Goal: Task Accomplishment & Management: Complete application form

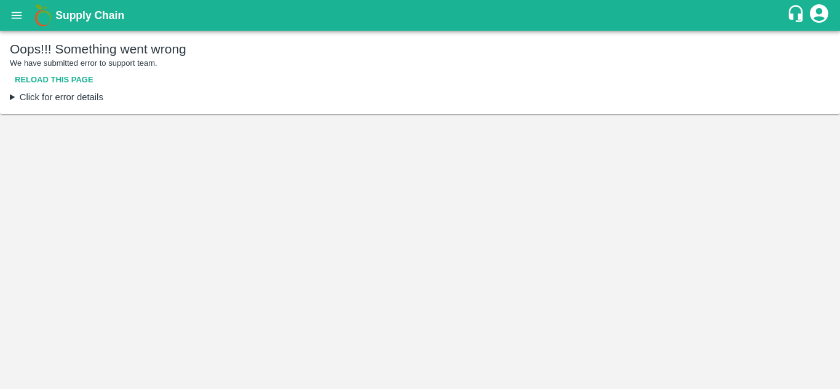
click at [47, 82] on button "Reload this page" at bounding box center [54, 80] width 89 height 22
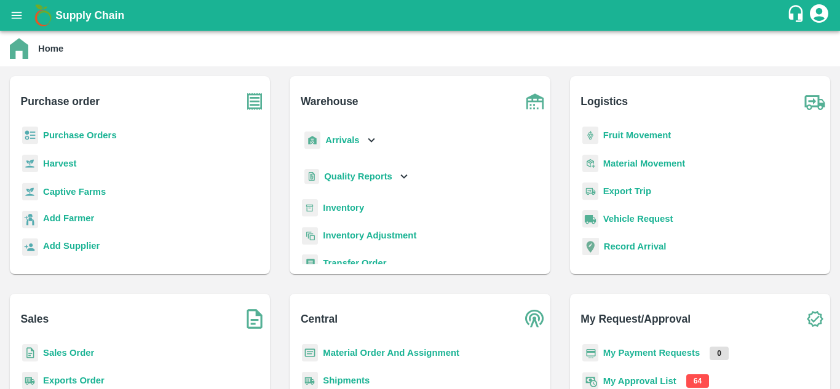
scroll to position [112, 0]
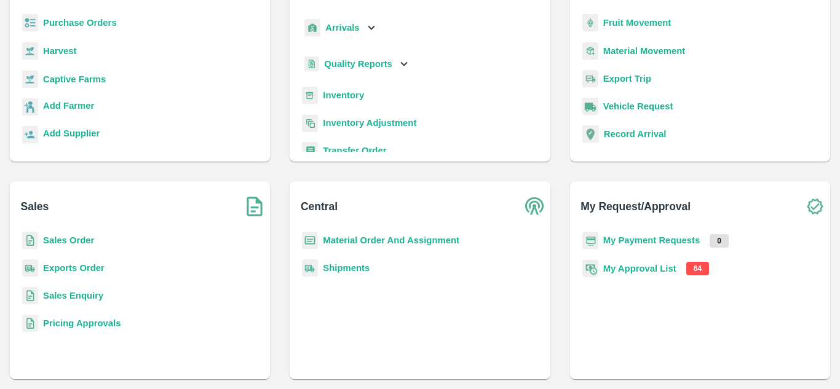
click at [660, 273] on b "My Approval List" at bounding box center [639, 269] width 73 height 10
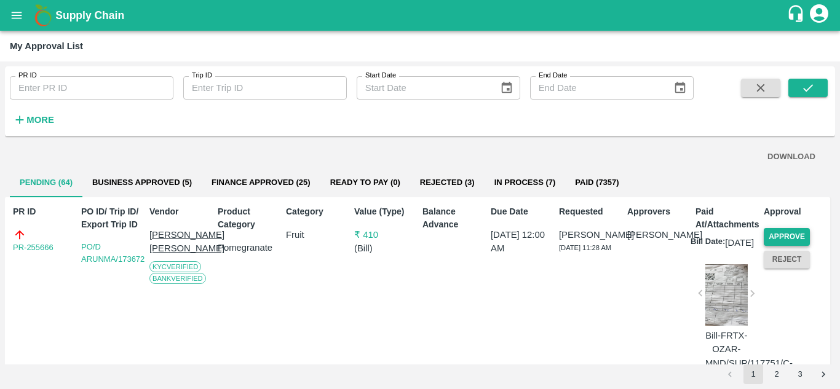
click at [781, 236] on button "Approve" at bounding box center [786, 237] width 46 height 18
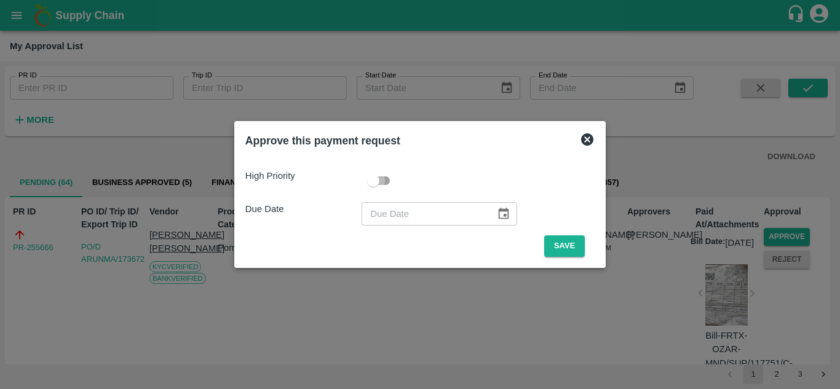
click at [374, 186] on input "checkbox" at bounding box center [373, 180] width 70 height 23
checkbox input "true"
click at [556, 241] on button "Save" at bounding box center [564, 246] width 41 height 22
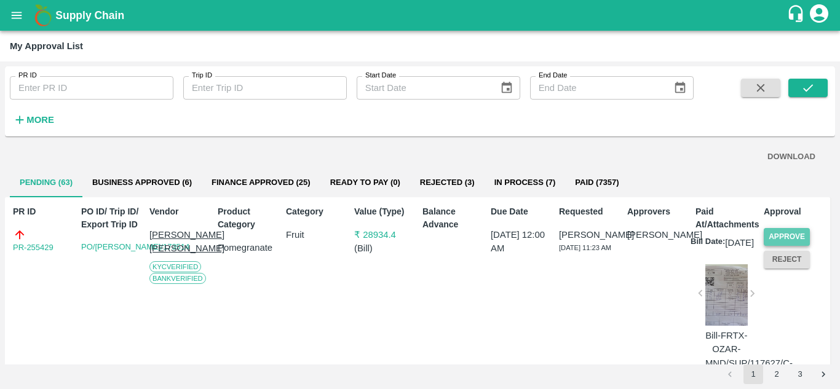
click at [788, 232] on button "Approve" at bounding box center [786, 237] width 46 height 18
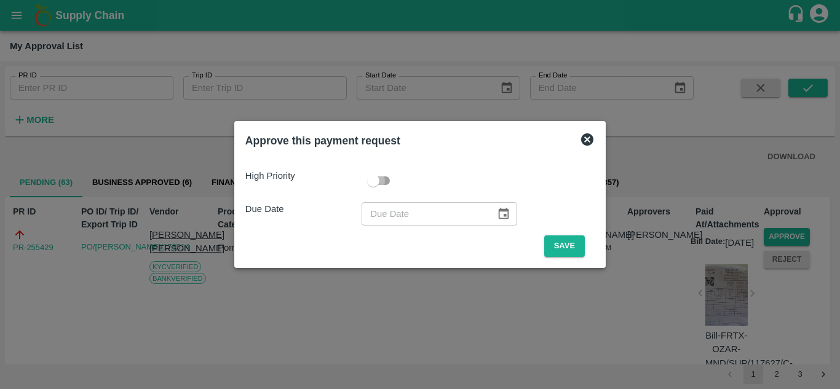
click at [376, 178] on input "checkbox" at bounding box center [373, 180] width 70 height 23
checkbox input "true"
click at [559, 241] on button "Save" at bounding box center [564, 246] width 41 height 22
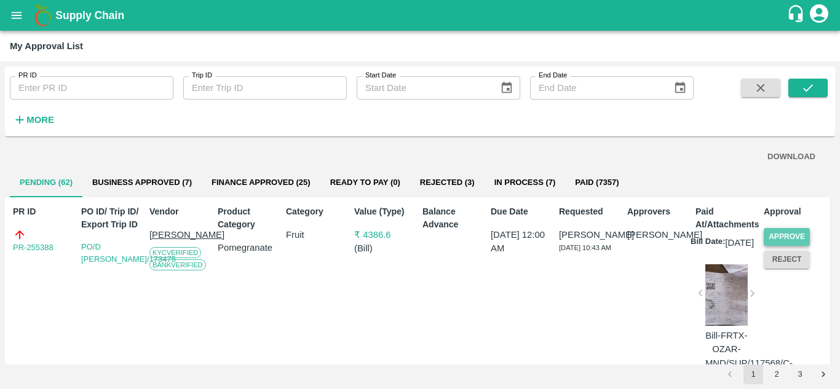
click at [792, 235] on button "Approve" at bounding box center [786, 237] width 46 height 18
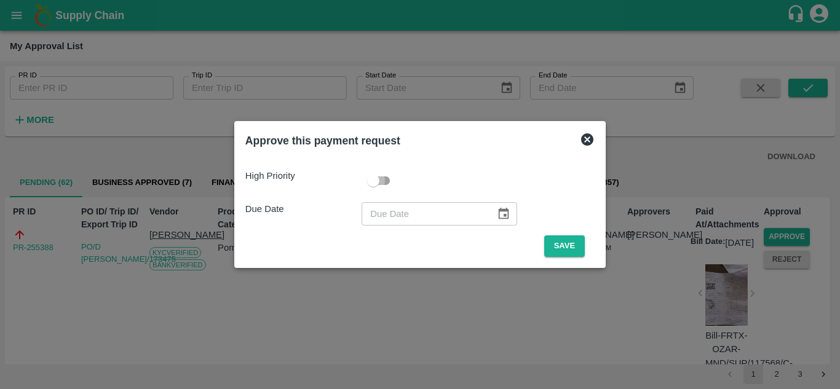
click at [385, 179] on input "checkbox" at bounding box center [373, 180] width 70 height 23
checkbox input "true"
click at [556, 250] on button "Save" at bounding box center [564, 246] width 41 height 22
click at [560, 254] on button "Save" at bounding box center [564, 246] width 41 height 22
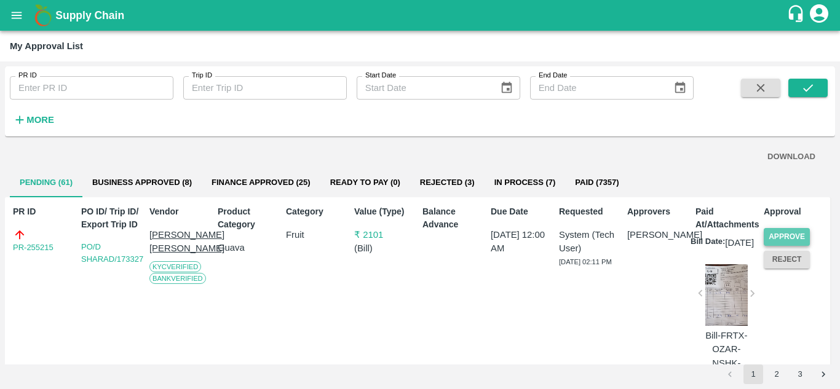
click at [781, 242] on button "Approve" at bounding box center [786, 237] width 46 height 18
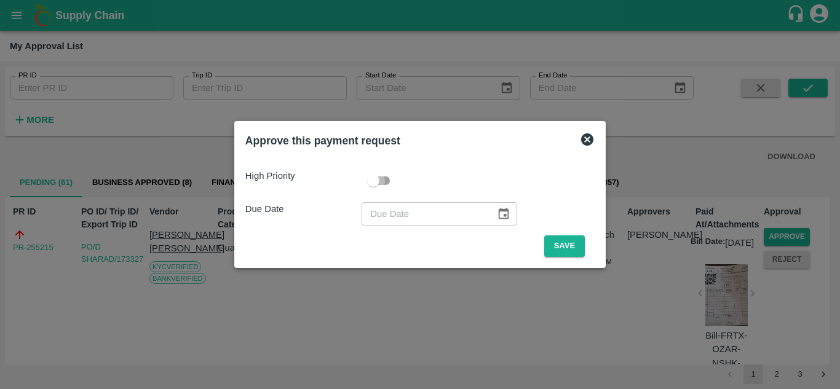
click at [374, 175] on input "checkbox" at bounding box center [373, 180] width 70 height 23
checkbox input "true"
click at [569, 248] on button "Save" at bounding box center [564, 246] width 41 height 22
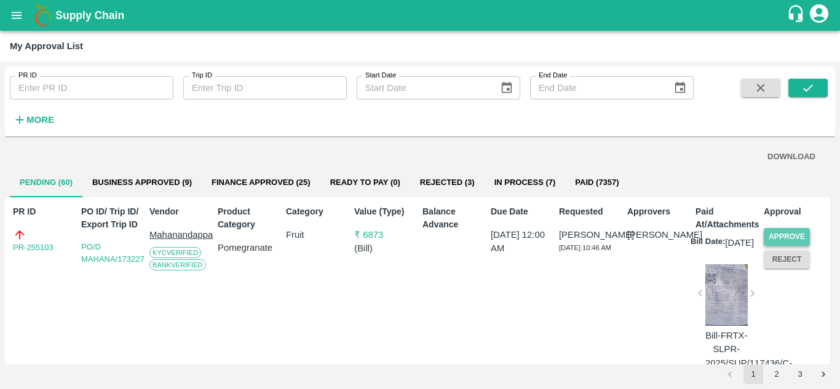
click at [793, 231] on button "Approve" at bounding box center [786, 237] width 46 height 18
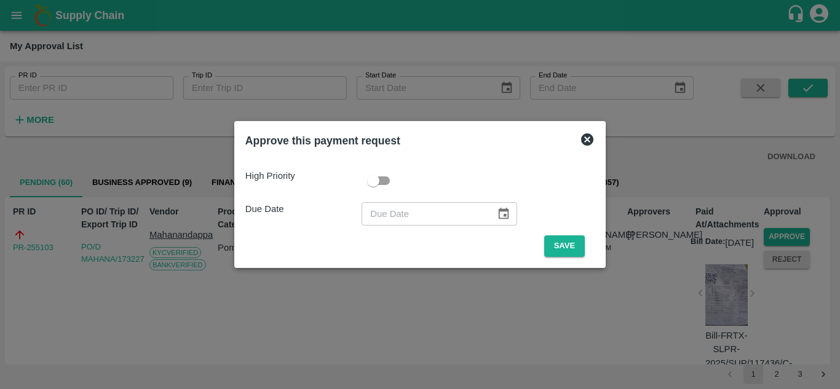
click at [379, 180] on input "checkbox" at bounding box center [373, 180] width 70 height 23
checkbox input "true"
click at [568, 247] on button "Save" at bounding box center [564, 246] width 41 height 22
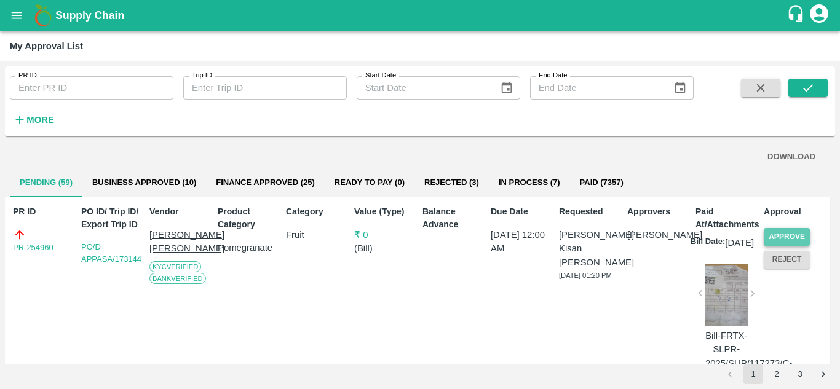
click at [784, 240] on button "Approve" at bounding box center [786, 237] width 46 height 18
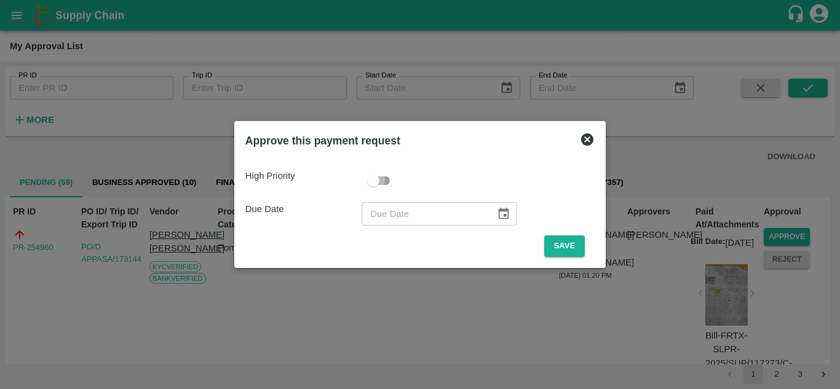
click at [380, 185] on input "checkbox" at bounding box center [373, 180] width 70 height 23
checkbox input "true"
click at [561, 251] on button "Save" at bounding box center [564, 246] width 41 height 22
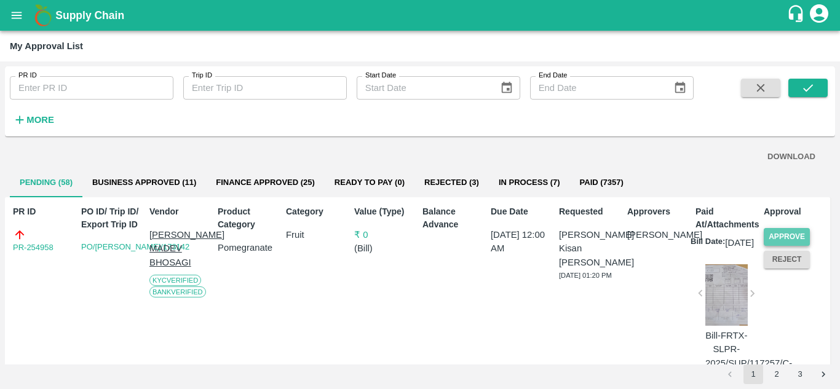
click at [788, 231] on button "Approve" at bounding box center [786, 237] width 46 height 18
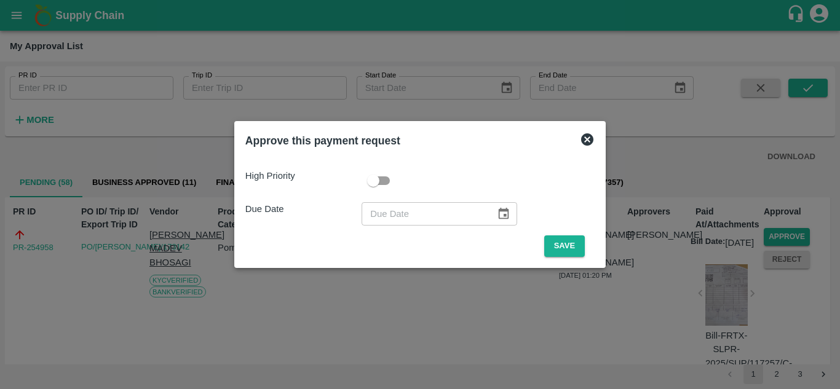
click at [376, 183] on input "checkbox" at bounding box center [373, 180] width 70 height 23
checkbox input "true"
click at [554, 246] on button "Save" at bounding box center [564, 246] width 41 height 22
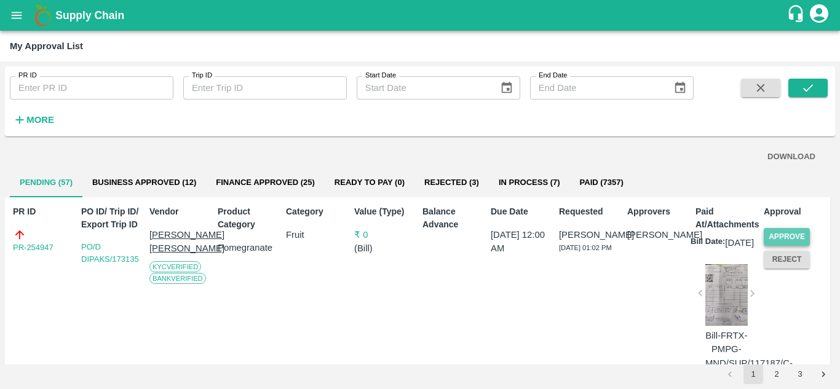
click at [784, 235] on button "Approve" at bounding box center [786, 237] width 46 height 18
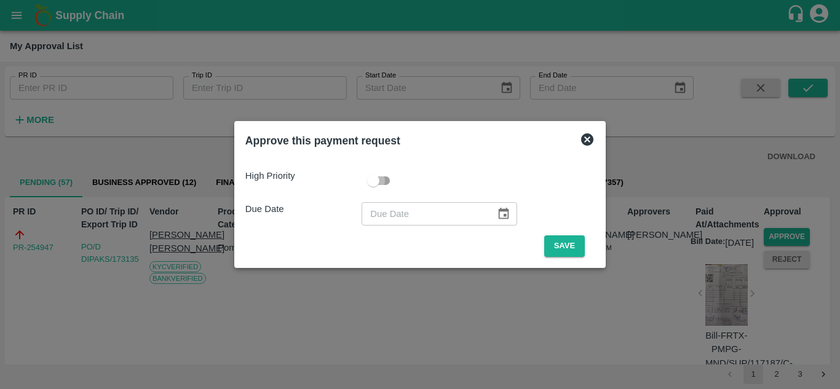
click at [380, 177] on input "checkbox" at bounding box center [373, 180] width 70 height 23
checkbox input "true"
click at [558, 245] on button "Save" at bounding box center [564, 246] width 41 height 22
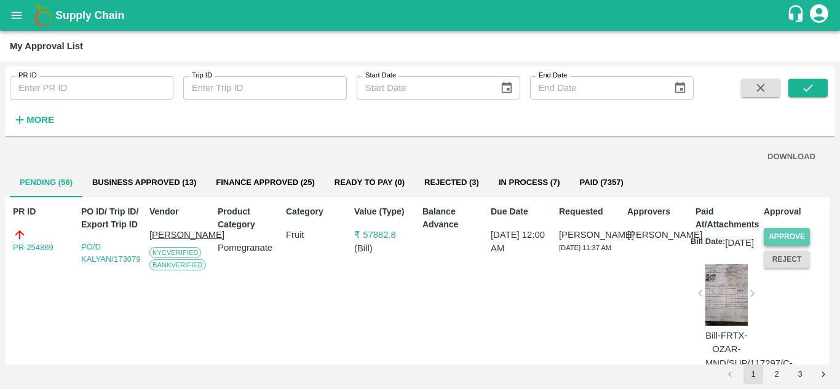
click at [776, 237] on button "Approve" at bounding box center [786, 237] width 46 height 18
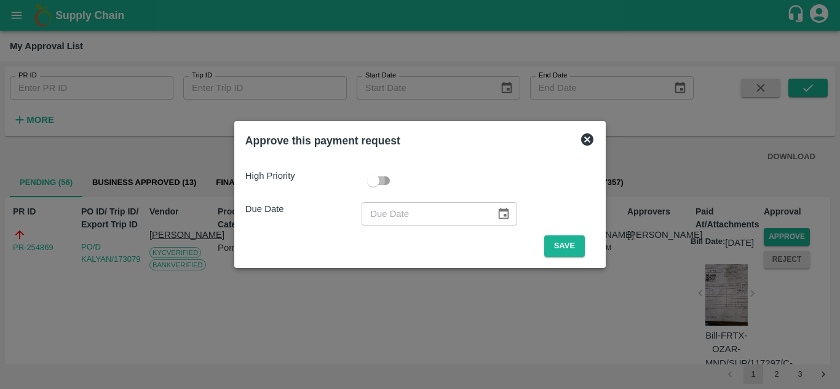
click at [380, 184] on input "checkbox" at bounding box center [373, 180] width 70 height 23
checkbox input "true"
click at [553, 246] on button "Save" at bounding box center [564, 246] width 41 height 22
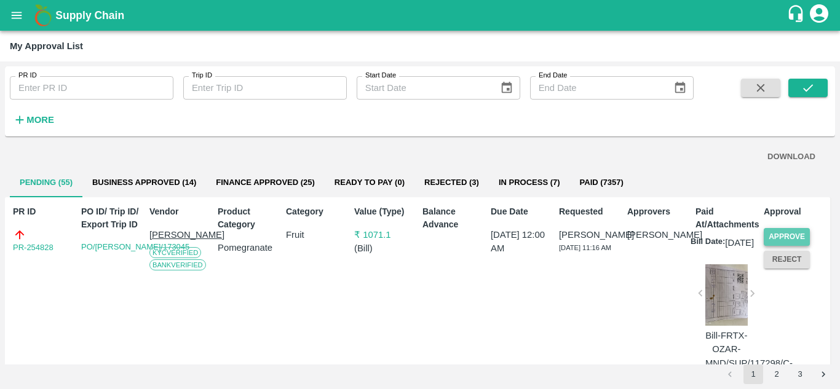
click at [785, 232] on button "Approve" at bounding box center [786, 237] width 46 height 18
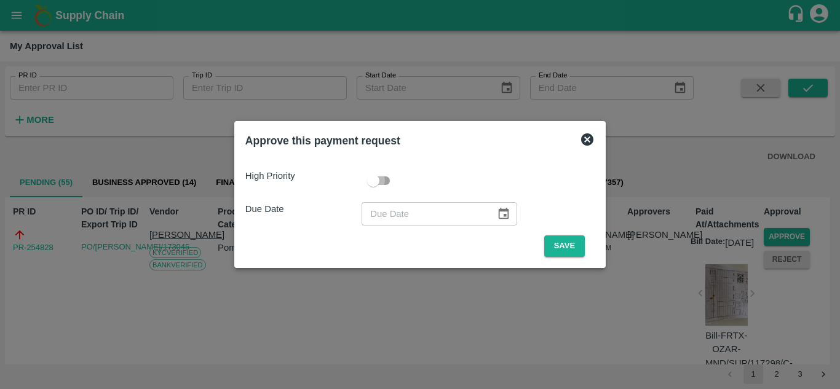
click at [377, 178] on input "checkbox" at bounding box center [373, 180] width 70 height 23
checkbox input "true"
click at [567, 245] on button "Save" at bounding box center [564, 246] width 41 height 22
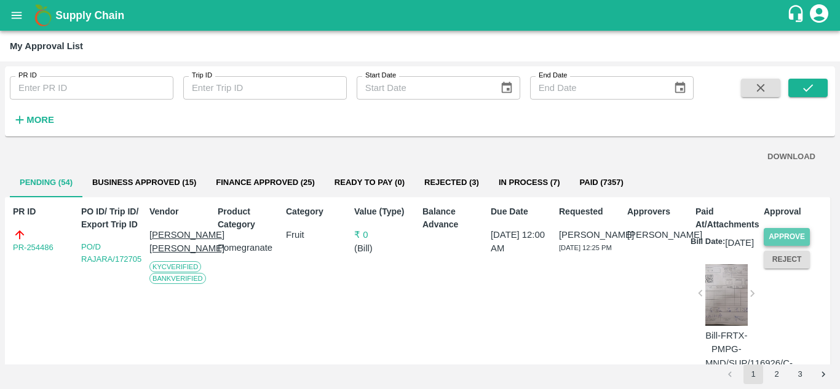
click at [771, 229] on button "Approve" at bounding box center [786, 237] width 46 height 18
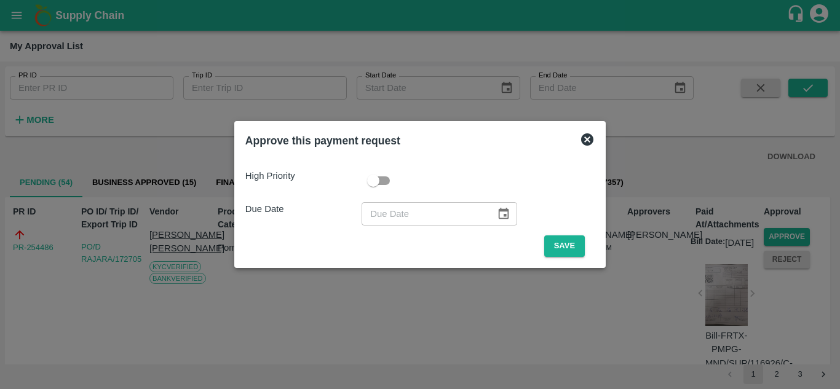
click at [386, 175] on input "checkbox" at bounding box center [373, 180] width 70 height 23
checkbox input "true"
click at [560, 236] on button "Save" at bounding box center [564, 246] width 41 height 22
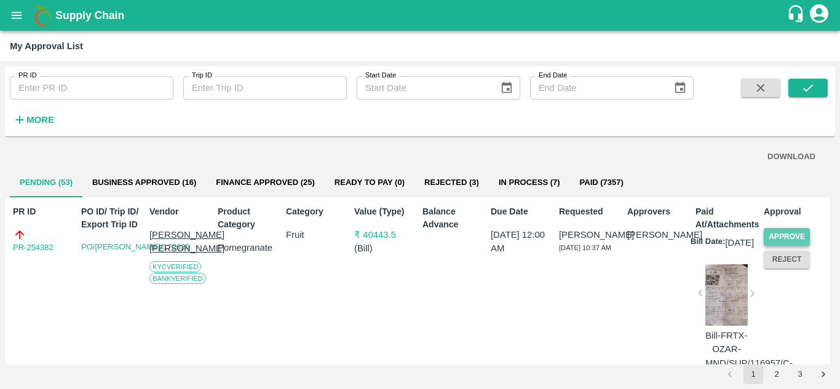
click at [784, 240] on button "Approve" at bounding box center [786, 237] width 46 height 18
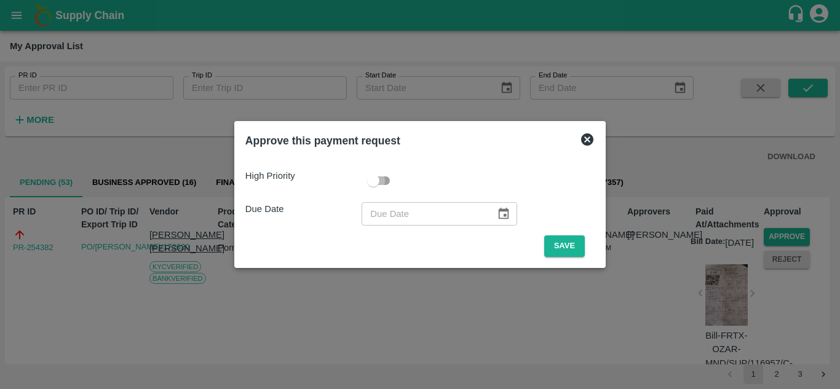
click at [377, 183] on input "checkbox" at bounding box center [373, 180] width 70 height 23
checkbox input "true"
click at [561, 251] on button "Save" at bounding box center [564, 246] width 41 height 22
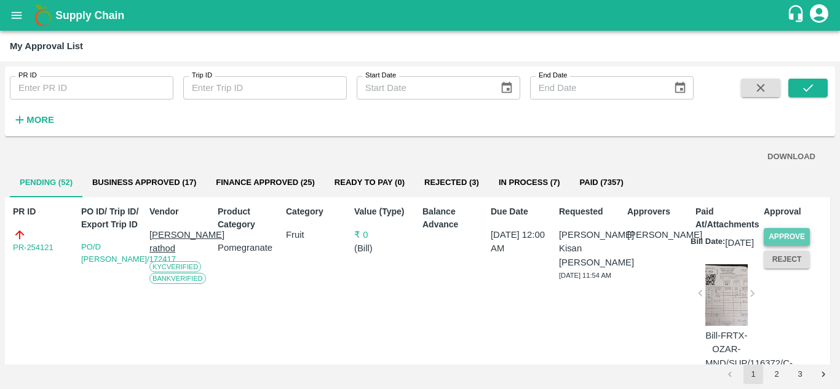
click at [777, 241] on button "Approve" at bounding box center [786, 237] width 46 height 18
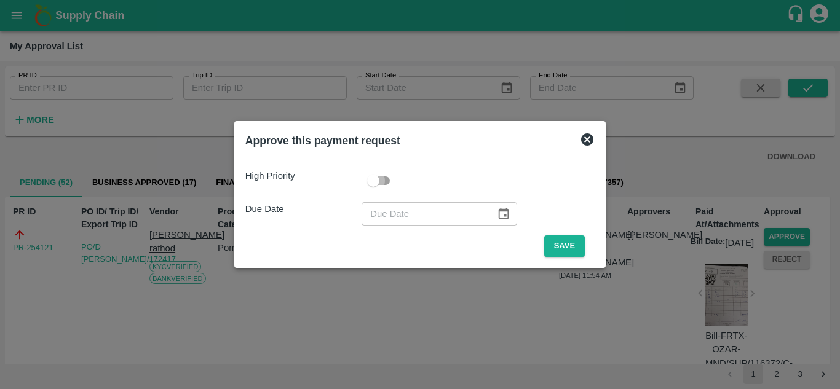
click at [378, 173] on input "checkbox" at bounding box center [373, 180] width 70 height 23
checkbox input "true"
click at [560, 235] on button "Save" at bounding box center [564, 246] width 41 height 22
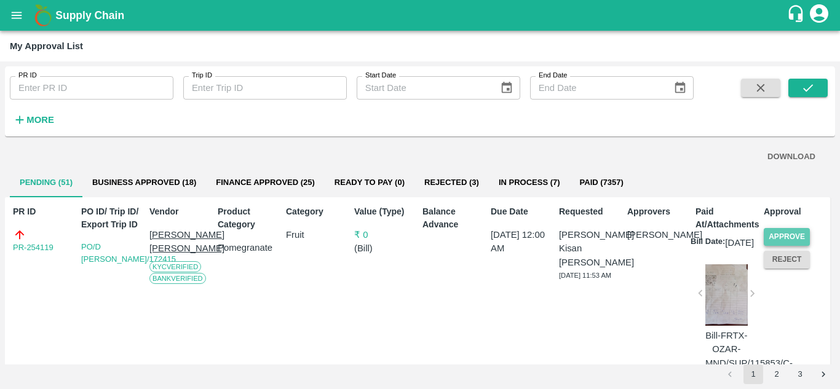
click at [790, 244] on button "Approve" at bounding box center [786, 237] width 46 height 18
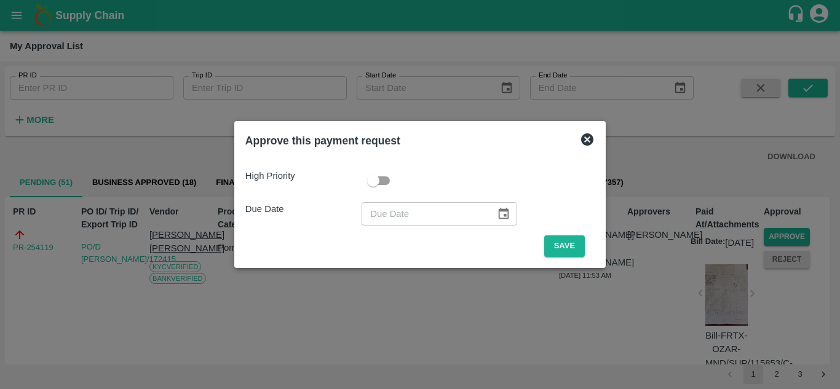
click at [361, 173] on p "High Priority" at bounding box center [303, 176] width 116 height 14
click at [375, 178] on input "checkbox" at bounding box center [373, 180] width 70 height 23
checkbox input "true"
click at [548, 238] on button "Save" at bounding box center [564, 246] width 41 height 22
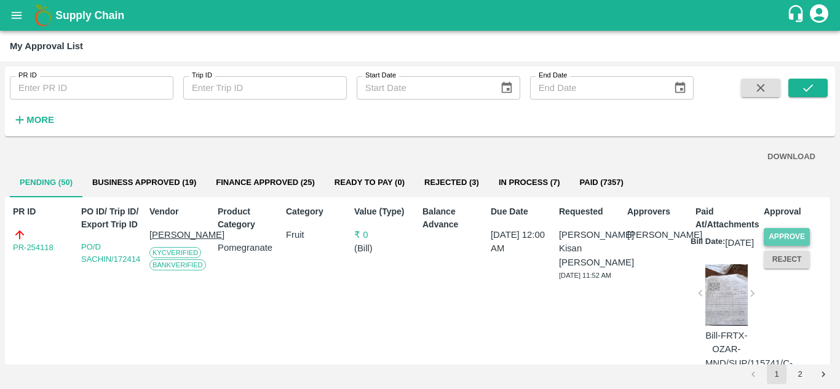
click at [785, 239] on button "Approve" at bounding box center [786, 237] width 46 height 18
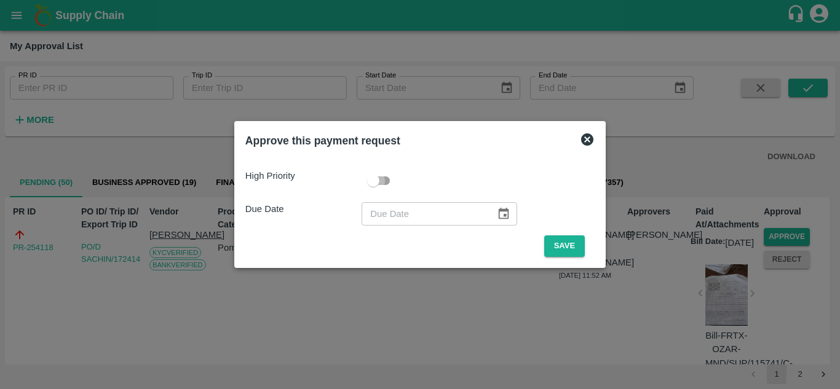
click at [387, 178] on input "checkbox" at bounding box center [373, 180] width 70 height 23
checkbox input "true"
click at [563, 240] on button "Save" at bounding box center [564, 246] width 41 height 22
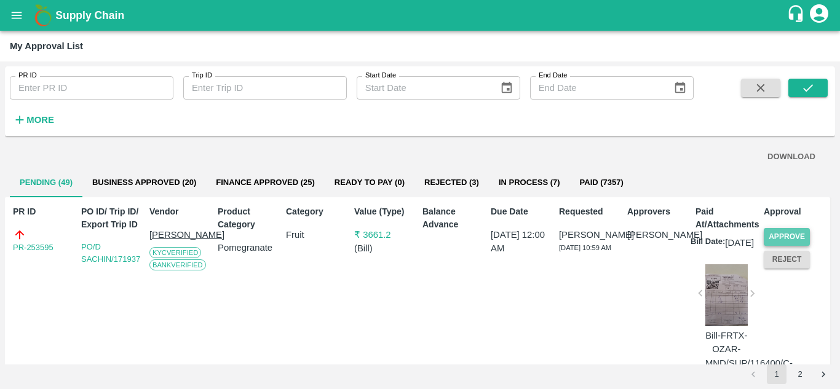
click at [791, 243] on button "Approve" at bounding box center [786, 237] width 46 height 18
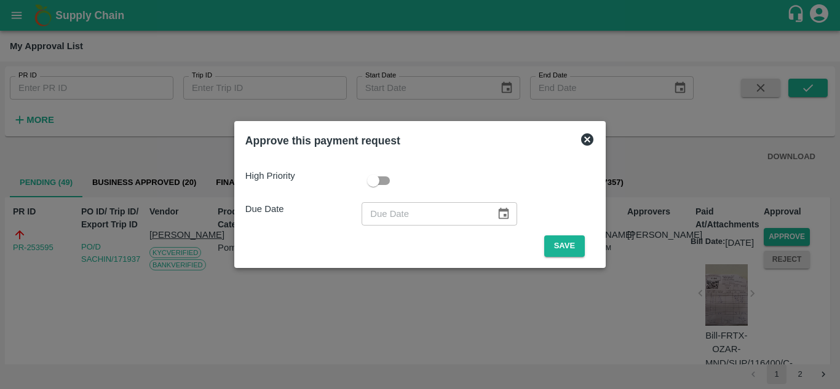
click at [371, 180] on input "checkbox" at bounding box center [373, 180] width 70 height 23
checkbox input "true"
click at [557, 243] on button "Save" at bounding box center [564, 246] width 41 height 22
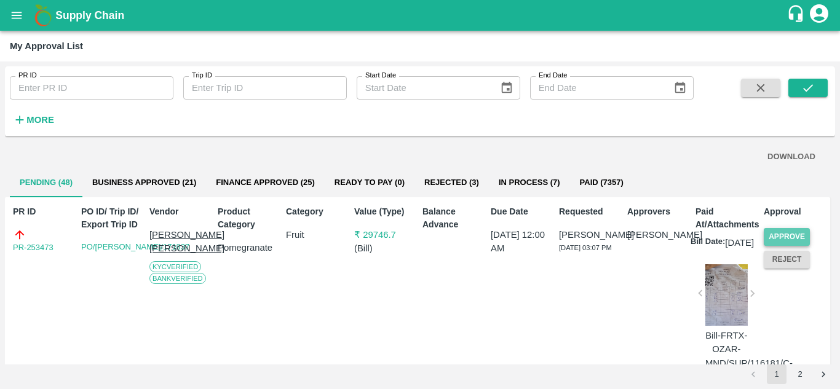
click at [784, 229] on button "Approve" at bounding box center [786, 237] width 46 height 18
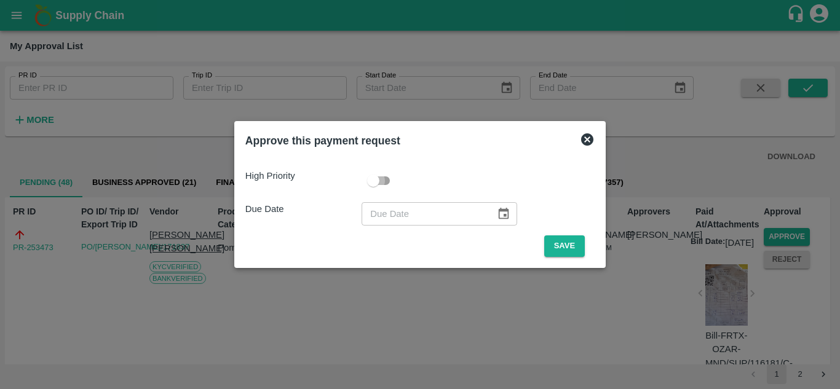
click at [375, 179] on input "checkbox" at bounding box center [373, 180] width 70 height 23
checkbox input "true"
click at [561, 242] on button "Save" at bounding box center [564, 246] width 41 height 22
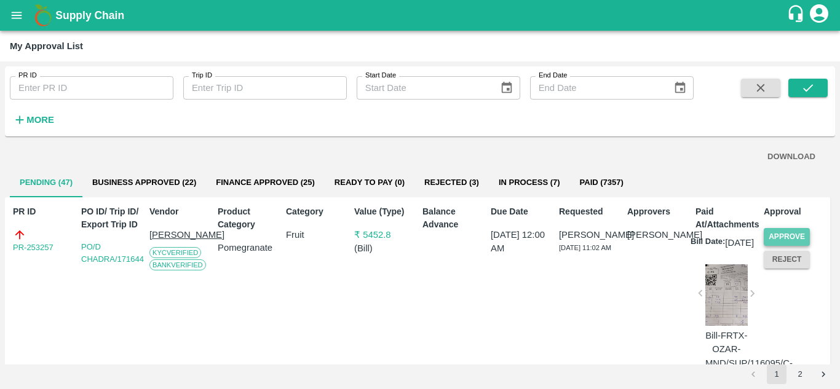
click at [789, 231] on button "Approve" at bounding box center [786, 237] width 46 height 18
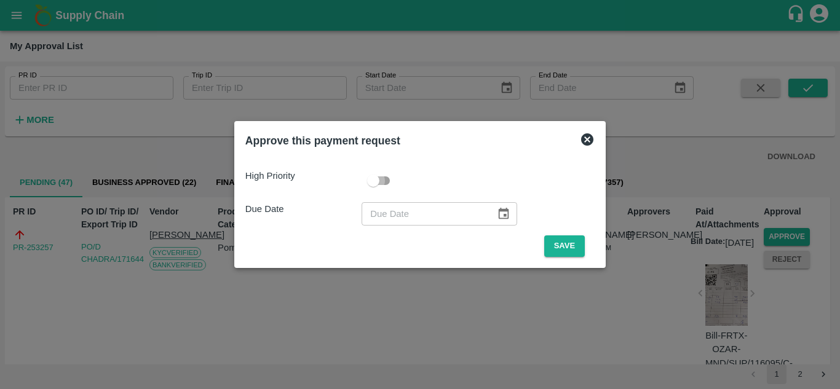
click at [375, 184] on input "checkbox" at bounding box center [373, 180] width 70 height 23
checkbox input "true"
click at [568, 241] on button "Save" at bounding box center [564, 246] width 41 height 22
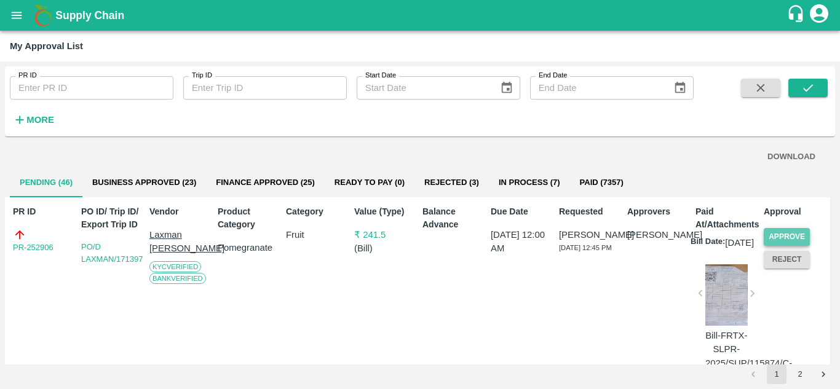
click at [779, 234] on button "Approve" at bounding box center [786, 237] width 46 height 18
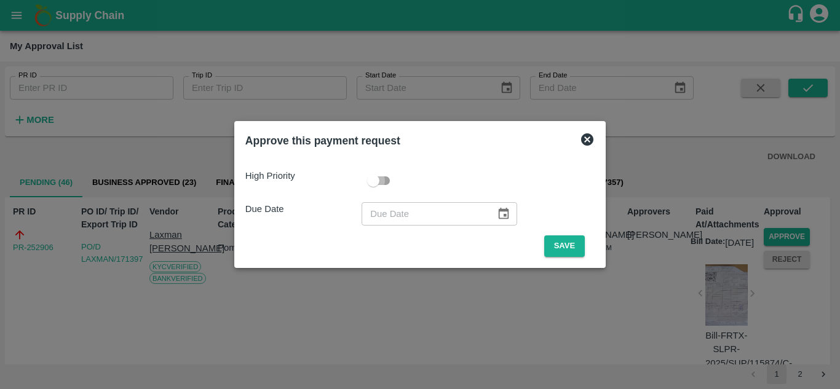
click at [384, 178] on input "checkbox" at bounding box center [373, 180] width 70 height 23
checkbox input "true"
click at [557, 240] on button "Save" at bounding box center [564, 246] width 41 height 22
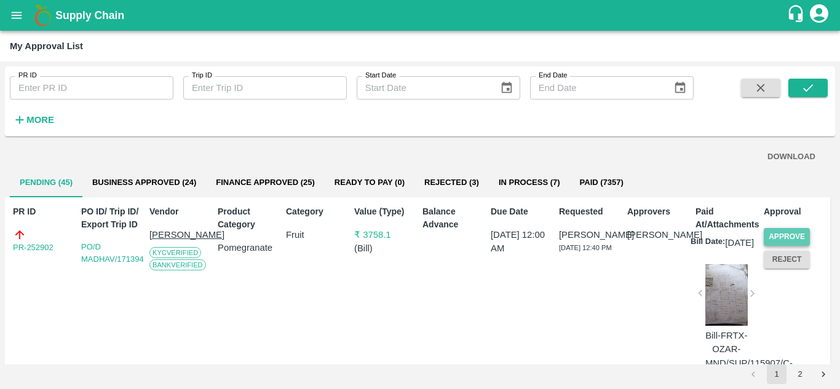
click at [779, 240] on button "Approve" at bounding box center [786, 237] width 46 height 18
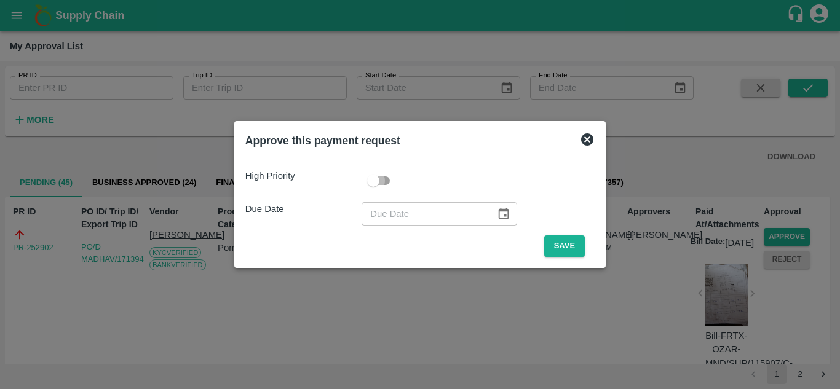
click at [388, 180] on input "checkbox" at bounding box center [373, 180] width 70 height 23
checkbox input "true"
click at [562, 243] on button "Save" at bounding box center [564, 246] width 41 height 22
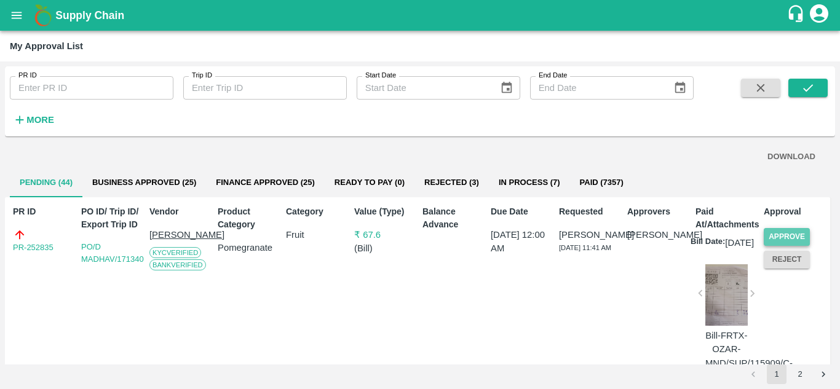
click at [769, 233] on button "Approve" at bounding box center [786, 237] width 46 height 18
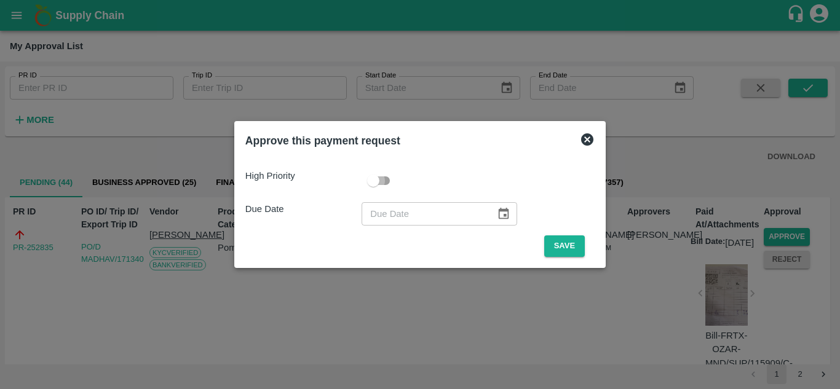
click at [374, 175] on input "checkbox" at bounding box center [373, 180] width 70 height 23
checkbox input "true"
click at [565, 248] on button "Save" at bounding box center [564, 246] width 41 height 22
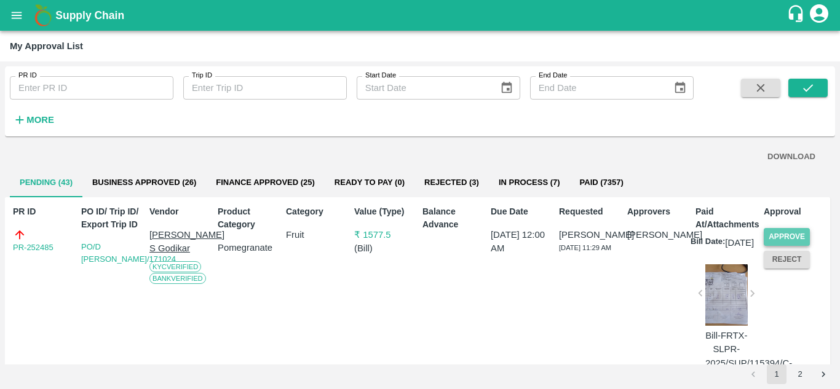
click at [784, 240] on button "Approve" at bounding box center [786, 237] width 46 height 18
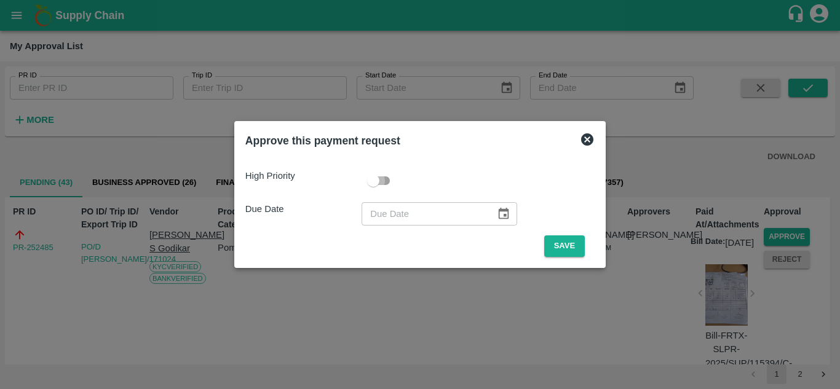
click at [377, 184] on input "checkbox" at bounding box center [373, 180] width 70 height 23
checkbox input "true"
click at [554, 249] on button "Save" at bounding box center [564, 246] width 41 height 22
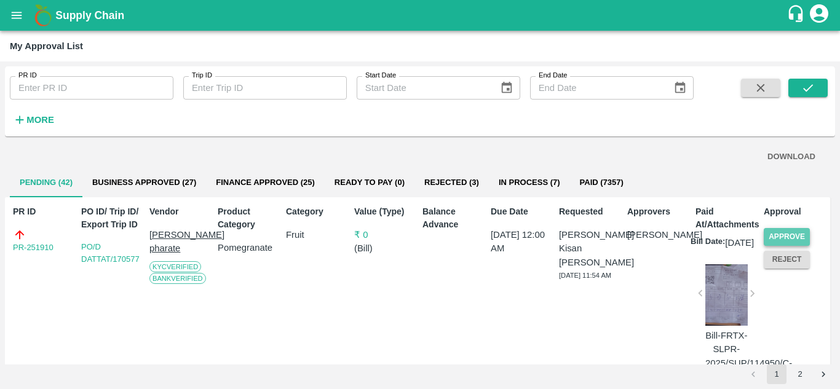
click at [779, 228] on button "Approve" at bounding box center [786, 237] width 46 height 18
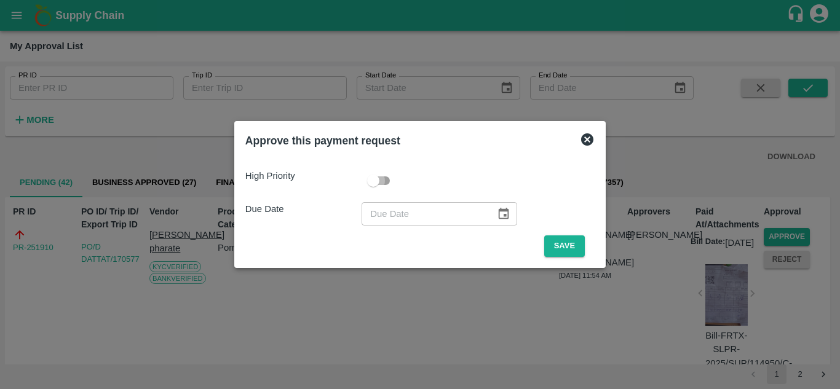
click at [379, 180] on input "checkbox" at bounding box center [373, 180] width 70 height 23
checkbox input "true"
click at [567, 244] on button "Save" at bounding box center [564, 246] width 41 height 22
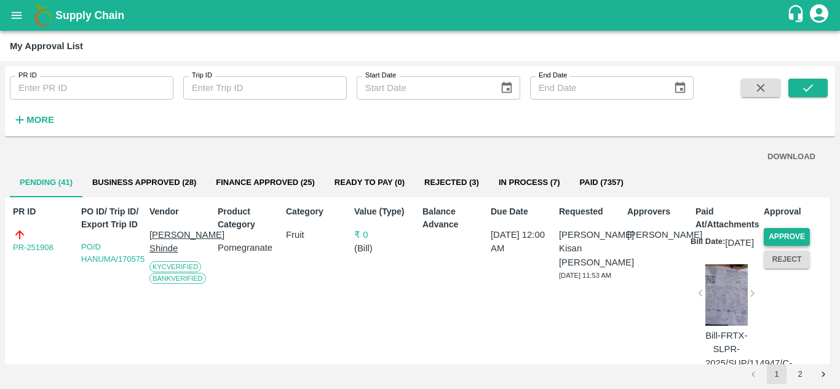
click at [773, 230] on div "Approve" at bounding box center [783, 234] width 51 height 23
click at [773, 230] on button "Approve" at bounding box center [786, 237] width 46 height 18
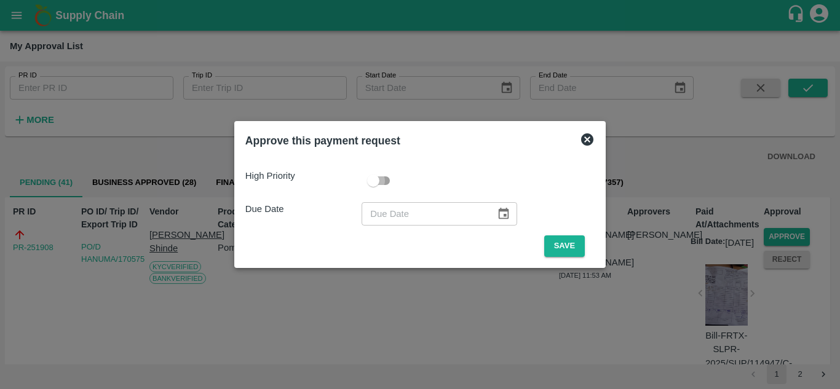
click at [382, 173] on input "checkbox" at bounding box center [373, 180] width 70 height 23
checkbox input "true"
click at [569, 244] on button "Save" at bounding box center [564, 246] width 41 height 22
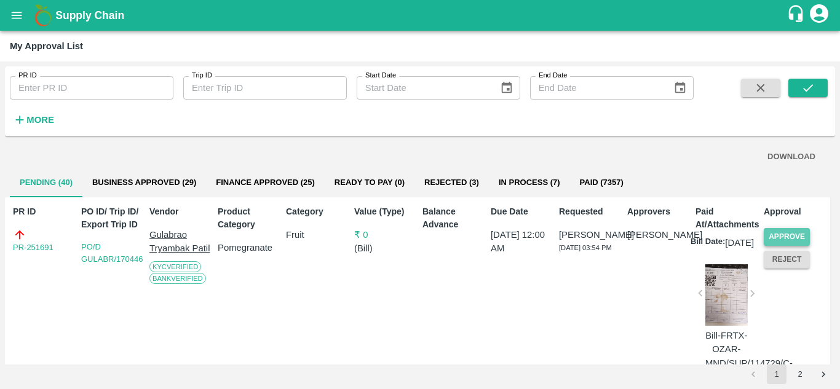
click at [772, 233] on button "Approve" at bounding box center [786, 237] width 46 height 18
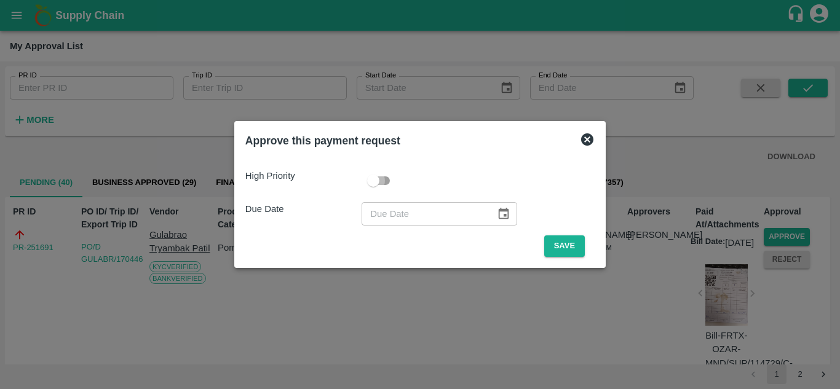
click at [372, 177] on input "checkbox" at bounding box center [373, 180] width 70 height 23
checkbox input "true"
click at [570, 251] on button "Save" at bounding box center [564, 246] width 41 height 22
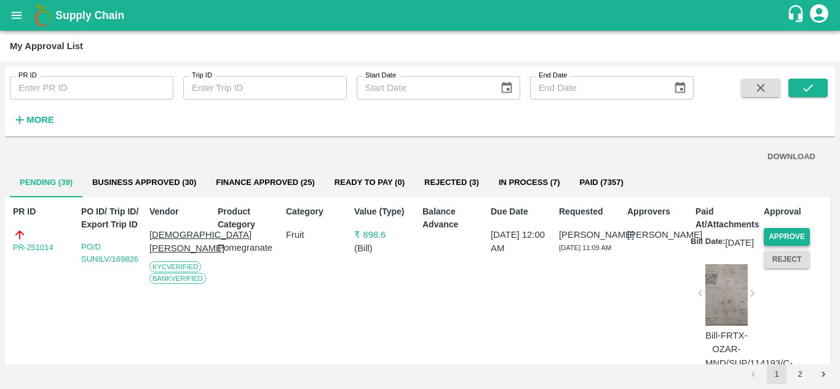
click at [778, 239] on button "Approve" at bounding box center [786, 237] width 46 height 18
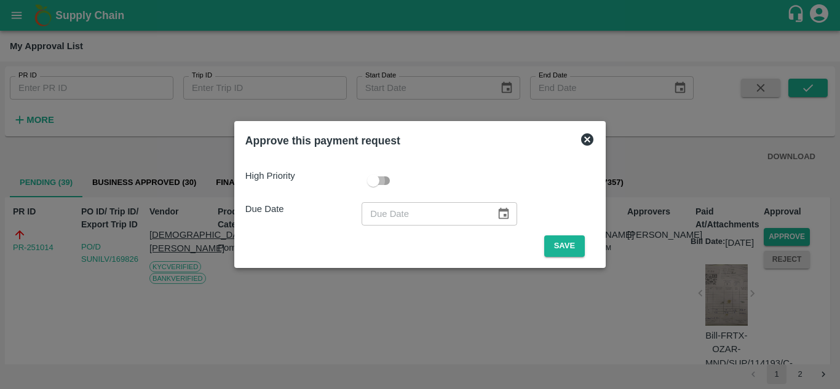
click at [376, 185] on input "checkbox" at bounding box center [373, 180] width 70 height 23
checkbox input "true"
click at [551, 242] on button "Save" at bounding box center [564, 246] width 41 height 22
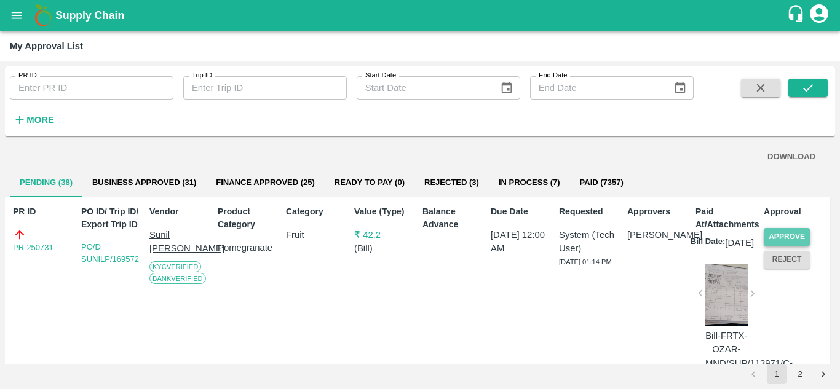
click at [781, 234] on button "Approve" at bounding box center [786, 237] width 46 height 18
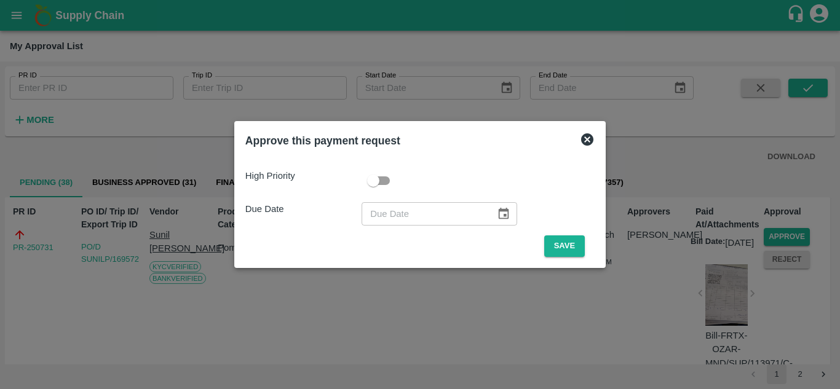
click at [380, 173] on input "checkbox" at bounding box center [373, 180] width 70 height 23
checkbox input "true"
click at [576, 240] on button "Save" at bounding box center [564, 246] width 41 height 22
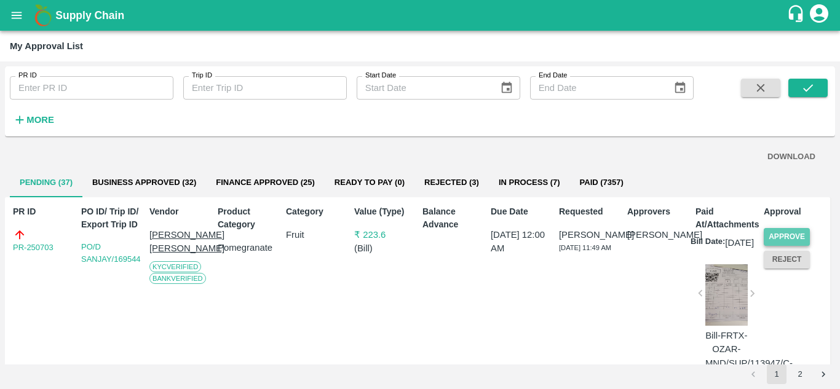
click at [781, 236] on button "Approve" at bounding box center [786, 237] width 46 height 18
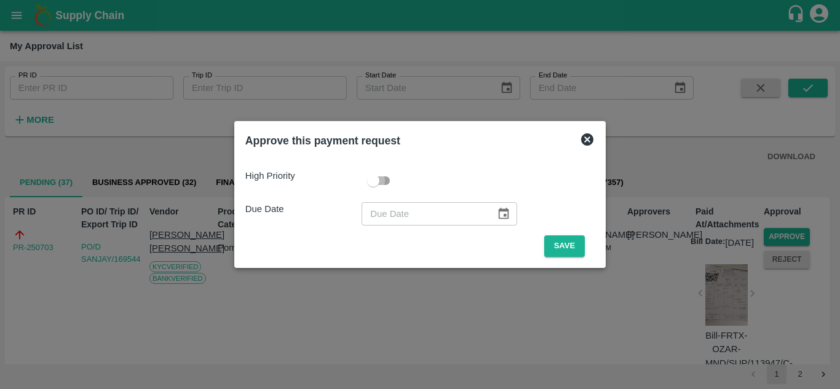
click at [382, 182] on input "checkbox" at bounding box center [373, 180] width 70 height 23
checkbox input "true"
click at [567, 246] on button "Save" at bounding box center [564, 246] width 41 height 22
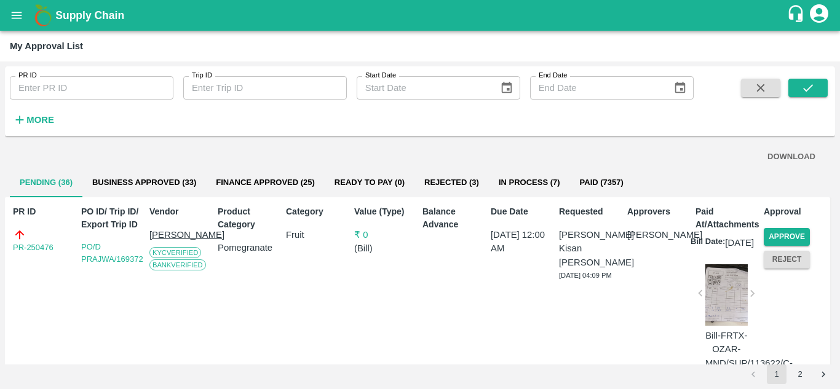
click at [792, 240] on button "Approve" at bounding box center [786, 237] width 46 height 18
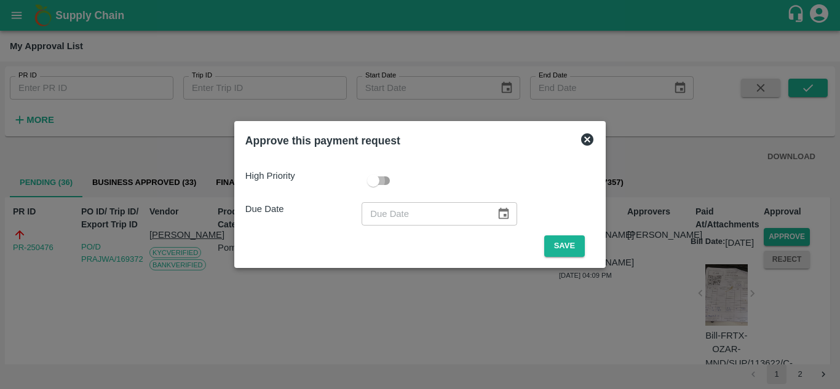
click at [381, 182] on input "checkbox" at bounding box center [373, 180] width 70 height 23
checkbox input "true"
click at [571, 239] on button "Save" at bounding box center [564, 246] width 41 height 22
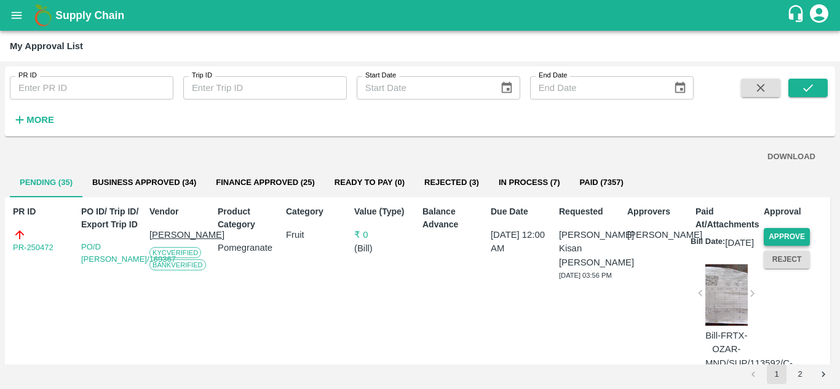
click at [779, 229] on button "Approve" at bounding box center [786, 237] width 46 height 18
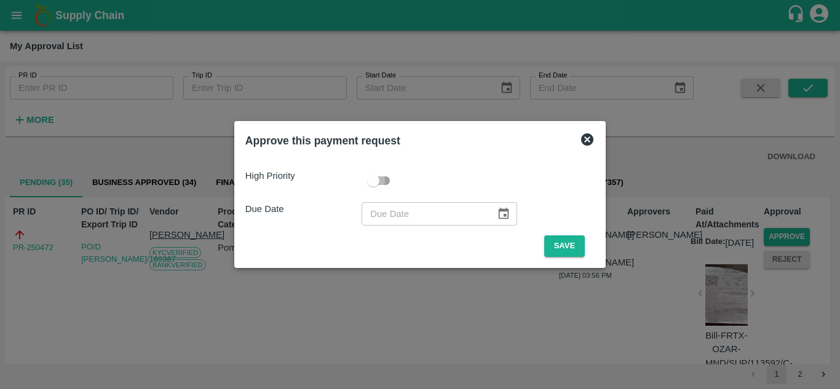
click at [376, 176] on input "checkbox" at bounding box center [373, 180] width 70 height 23
checkbox input "true"
click at [561, 242] on button "Save" at bounding box center [564, 246] width 41 height 22
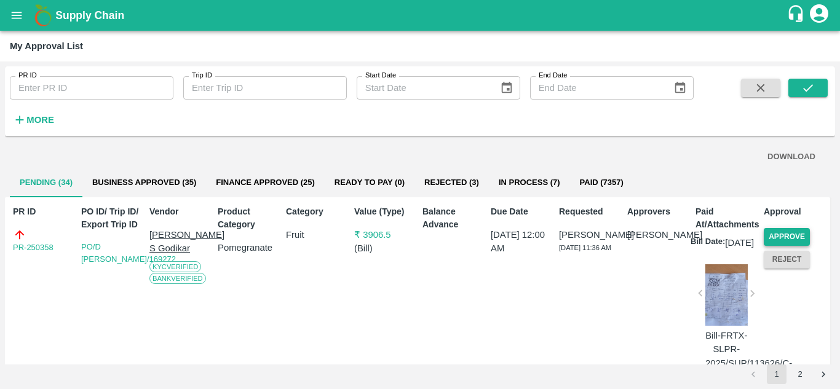
click at [777, 235] on button "Approve" at bounding box center [786, 237] width 46 height 18
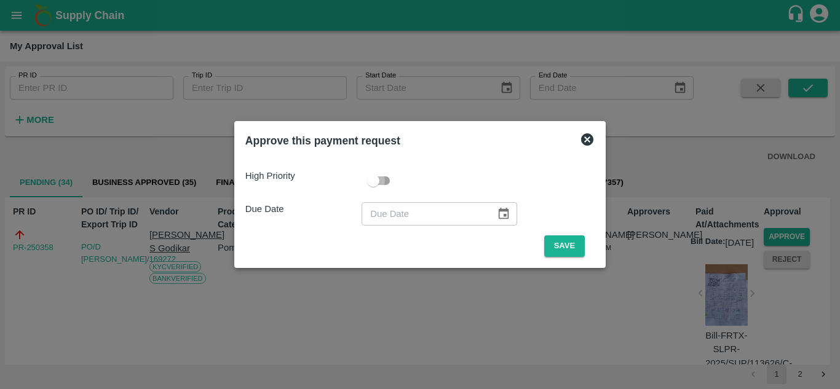
click at [384, 176] on input "checkbox" at bounding box center [373, 180] width 70 height 23
checkbox input "true"
click at [568, 248] on button "Save" at bounding box center [564, 246] width 41 height 22
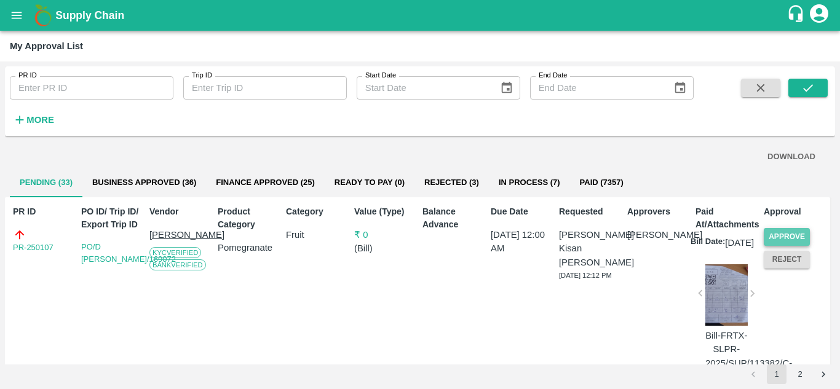
click at [795, 240] on button "Approve" at bounding box center [786, 237] width 46 height 18
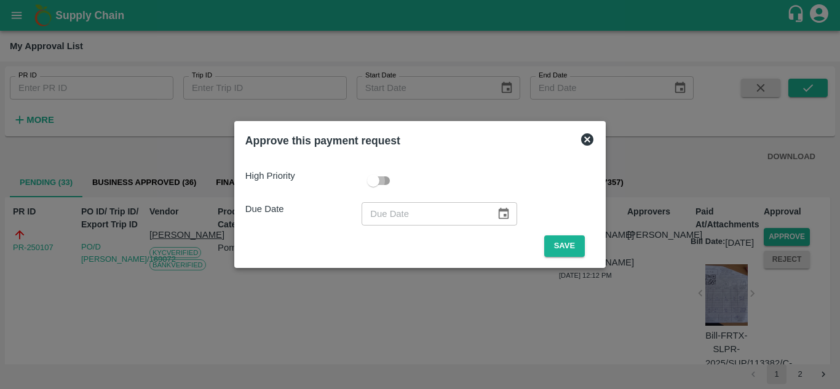
click at [383, 177] on input "checkbox" at bounding box center [373, 180] width 70 height 23
checkbox input "true"
click at [557, 250] on button "Save" at bounding box center [564, 246] width 41 height 22
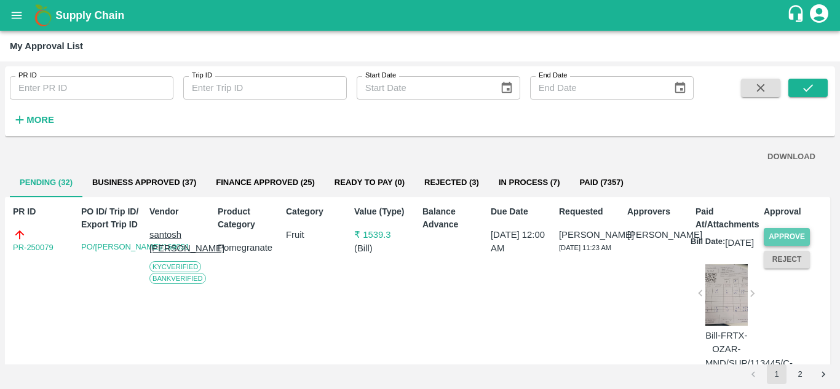
click at [775, 229] on button "Approve" at bounding box center [786, 237] width 46 height 18
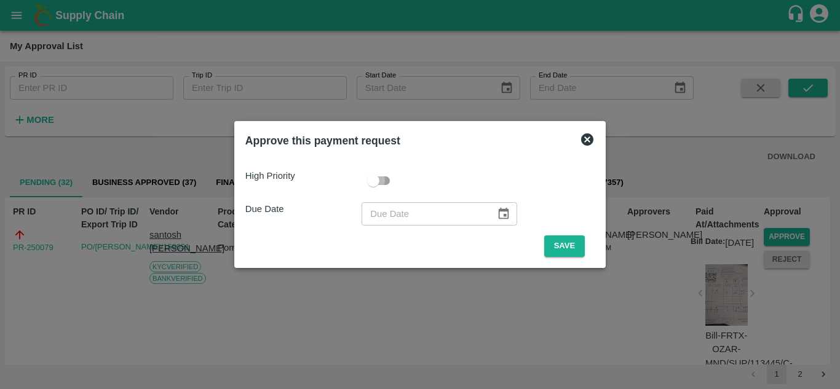
click at [376, 182] on input "checkbox" at bounding box center [373, 180] width 70 height 23
checkbox input "true"
click at [573, 252] on button "Save" at bounding box center [564, 246] width 41 height 22
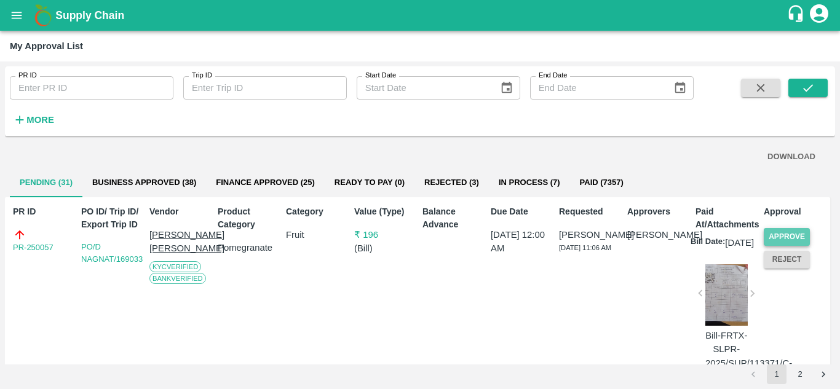
click at [795, 244] on button "Approve" at bounding box center [786, 237] width 46 height 18
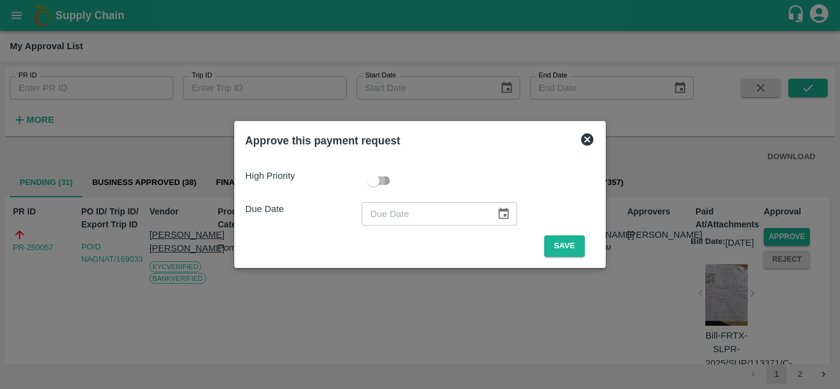
click at [391, 191] on input "checkbox" at bounding box center [373, 180] width 70 height 23
checkbox input "true"
click at [562, 238] on button "Save" at bounding box center [564, 246] width 41 height 22
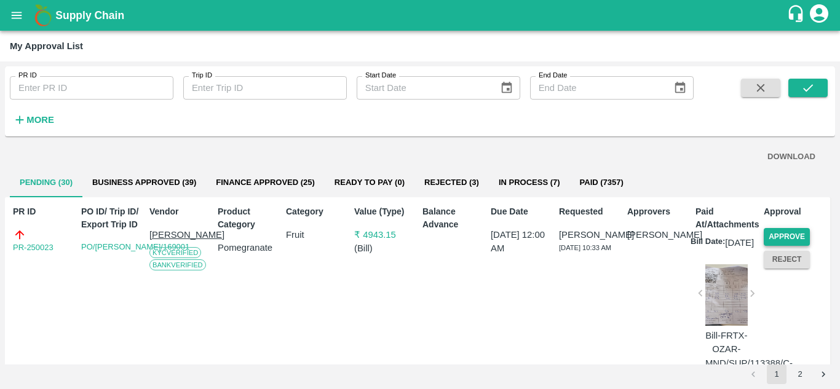
click at [787, 234] on button "Approve" at bounding box center [786, 237] width 46 height 18
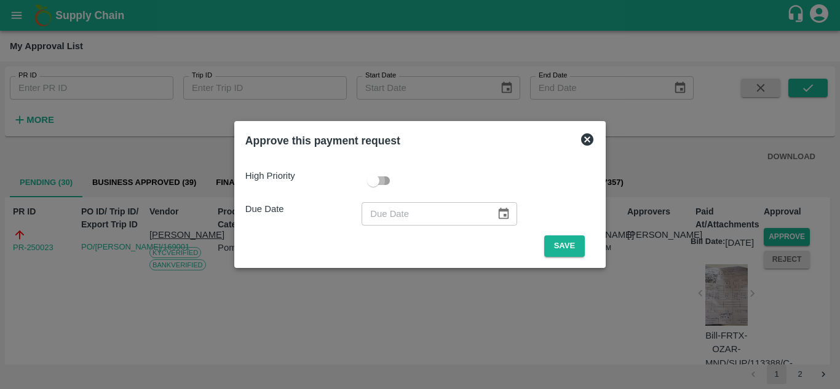
click at [383, 185] on input "checkbox" at bounding box center [373, 180] width 70 height 23
checkbox input "true"
click at [549, 240] on button "Save" at bounding box center [564, 246] width 41 height 22
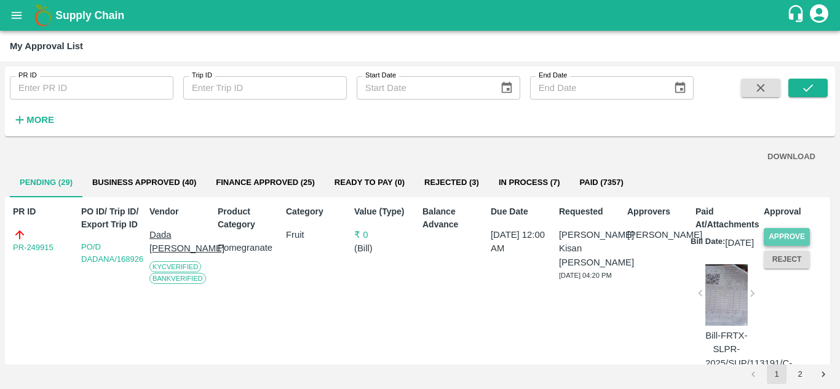
click at [786, 240] on button "Approve" at bounding box center [786, 237] width 46 height 18
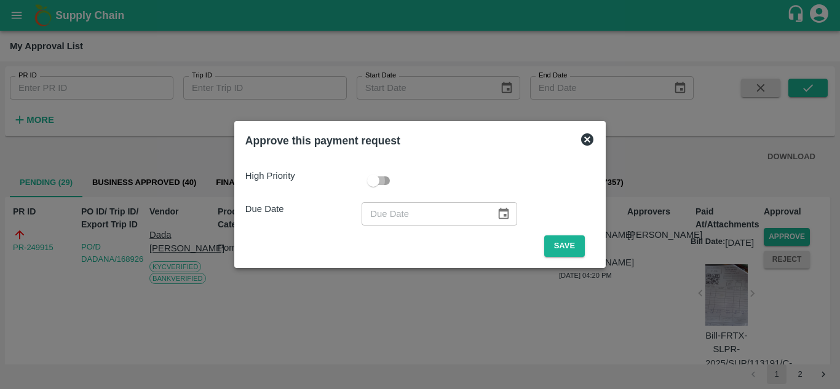
click at [377, 184] on input "checkbox" at bounding box center [373, 180] width 70 height 23
checkbox input "true"
click at [777, 238] on div at bounding box center [420, 194] width 840 height 389
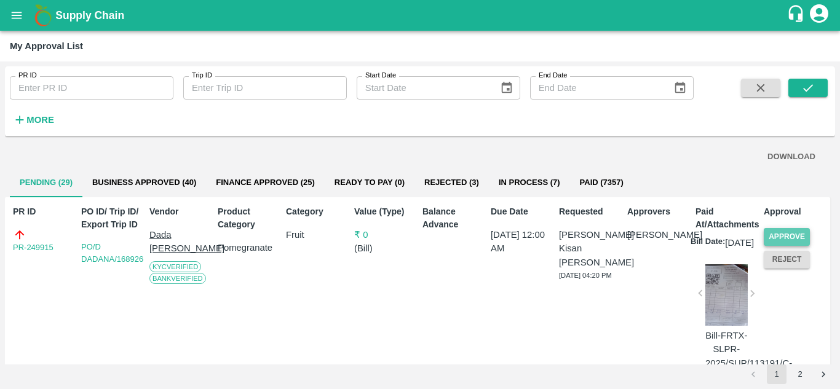
click at [782, 234] on button "Approve" at bounding box center [786, 237] width 46 height 18
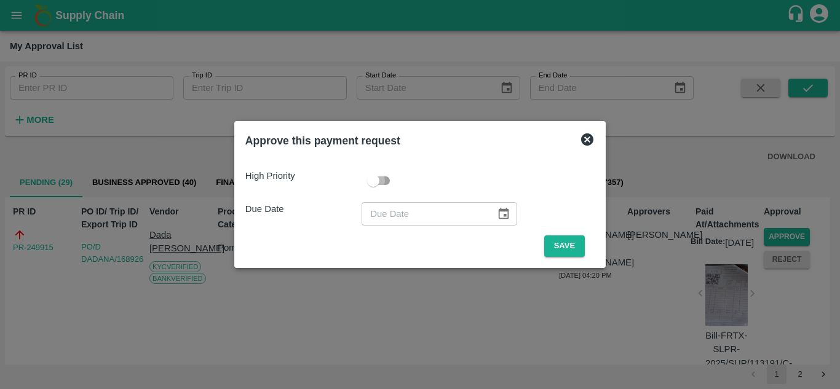
click at [373, 186] on input "checkbox" at bounding box center [373, 180] width 70 height 23
checkbox input "true"
click at [559, 246] on button "Save" at bounding box center [564, 246] width 41 height 22
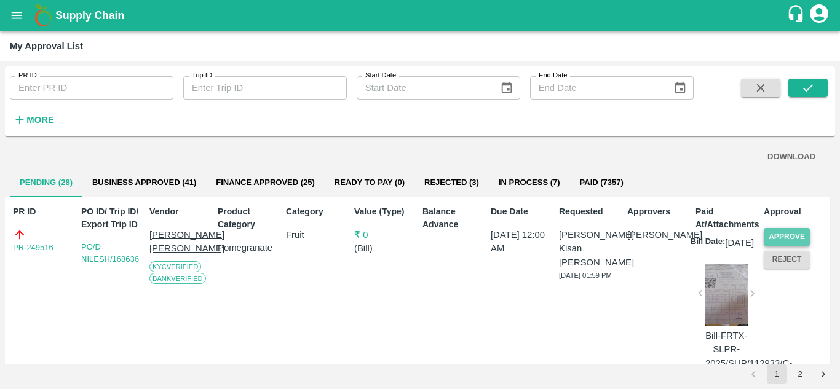
click at [768, 238] on button "Approve" at bounding box center [786, 237] width 46 height 18
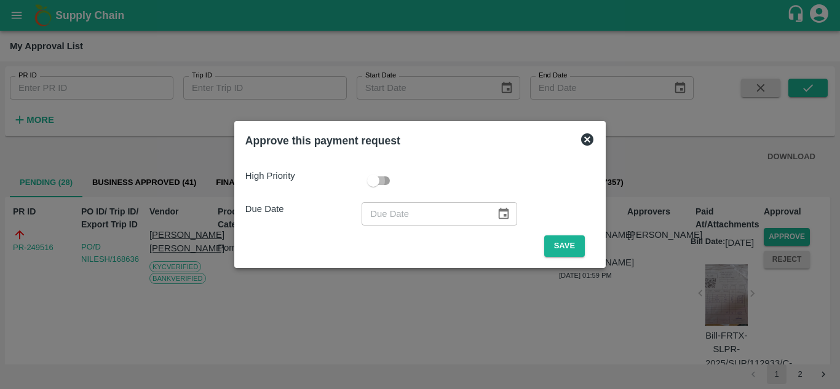
click at [375, 190] on input "checkbox" at bounding box center [373, 180] width 70 height 23
checkbox input "true"
click at [565, 252] on button "Save" at bounding box center [564, 246] width 41 height 22
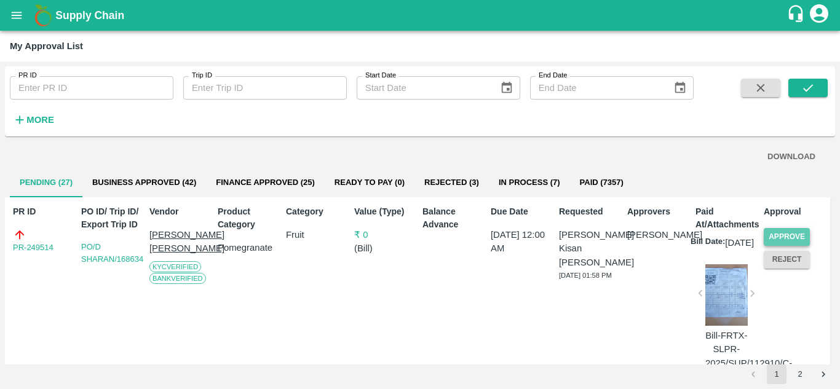
click at [803, 228] on button "Approve" at bounding box center [786, 237] width 46 height 18
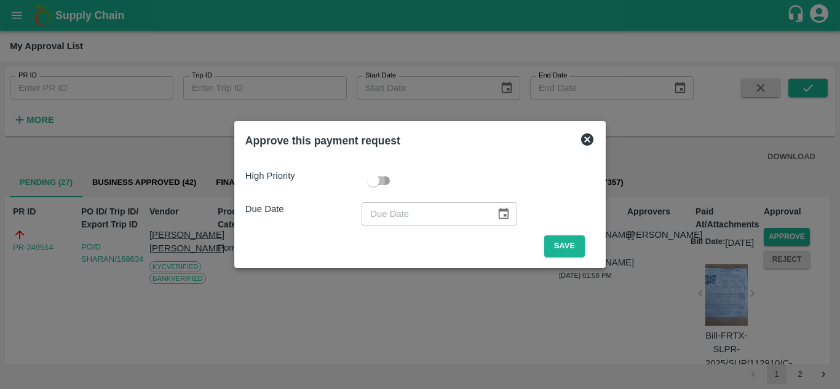
click at [367, 181] on input "checkbox" at bounding box center [373, 180] width 70 height 23
checkbox input "true"
click at [557, 253] on button "Save" at bounding box center [564, 246] width 41 height 22
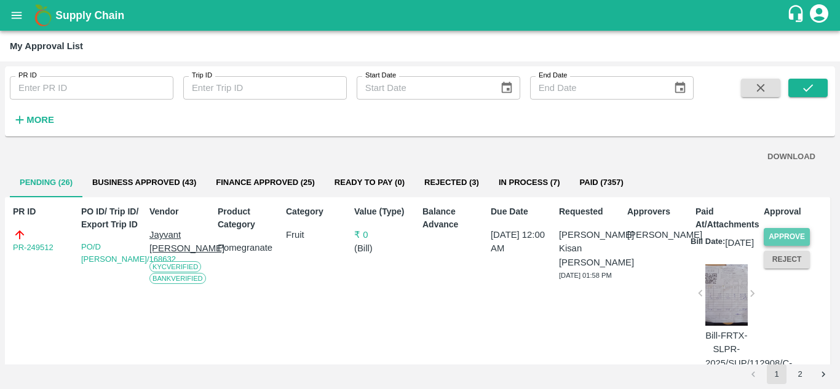
click at [784, 233] on button "Approve" at bounding box center [786, 237] width 46 height 18
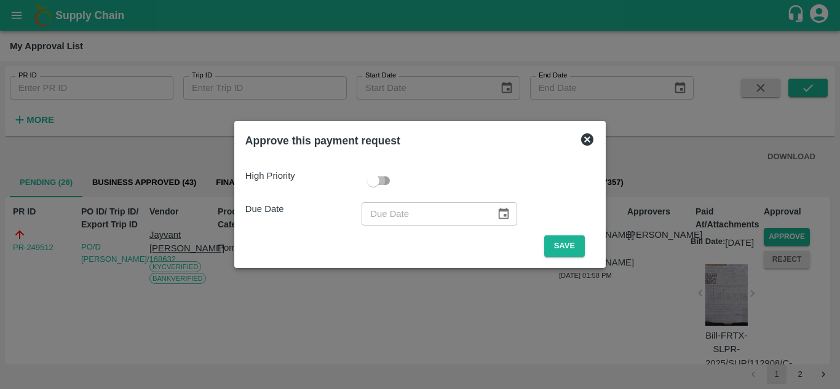
click at [376, 183] on input "checkbox" at bounding box center [373, 180] width 70 height 23
checkbox input "true"
click at [558, 244] on button "Save" at bounding box center [564, 246] width 41 height 22
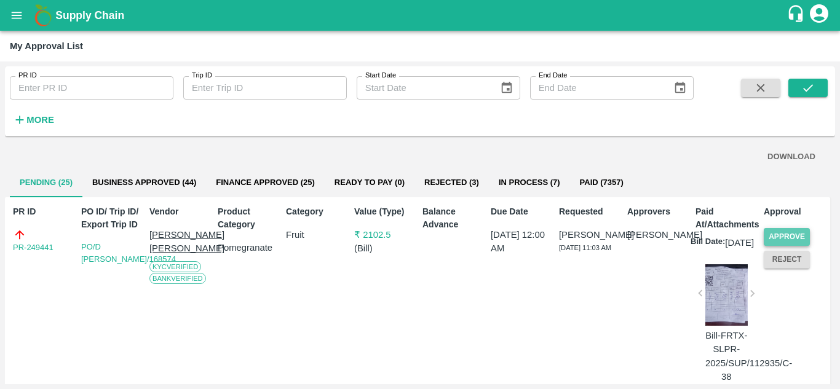
click at [804, 234] on button "Approve" at bounding box center [786, 237] width 46 height 18
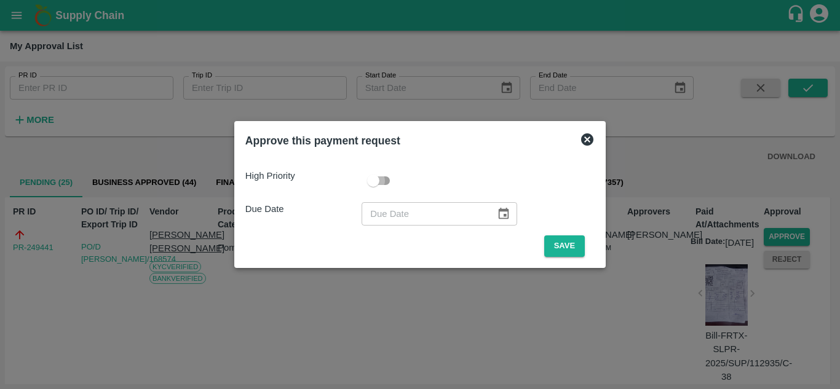
click at [383, 178] on input "checkbox" at bounding box center [373, 180] width 70 height 23
checkbox input "true"
click at [560, 245] on button "Save" at bounding box center [564, 246] width 41 height 22
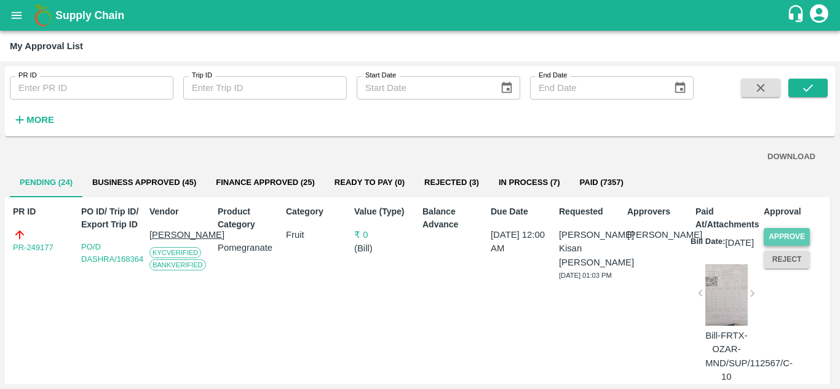
click at [774, 230] on button "Approve" at bounding box center [786, 237] width 46 height 18
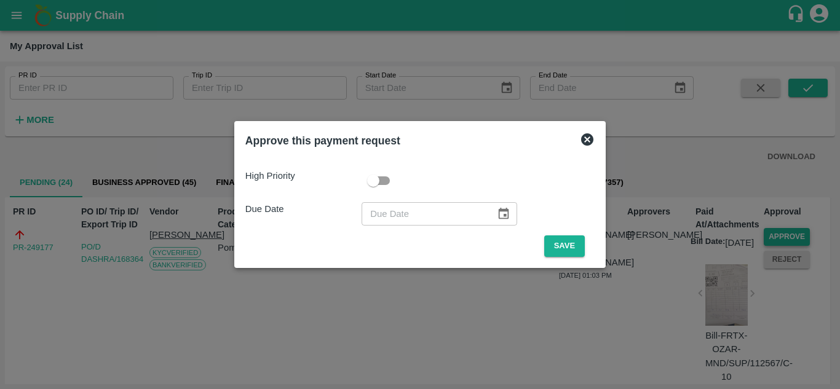
click at [774, 230] on div at bounding box center [420, 194] width 840 height 389
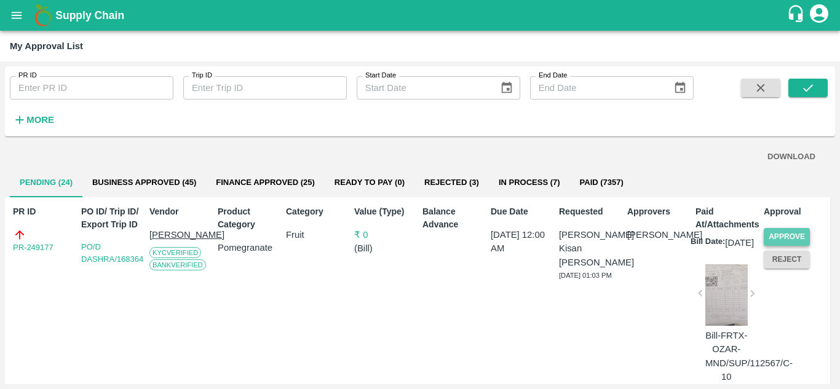
click at [774, 230] on button "Approve" at bounding box center [786, 237] width 46 height 18
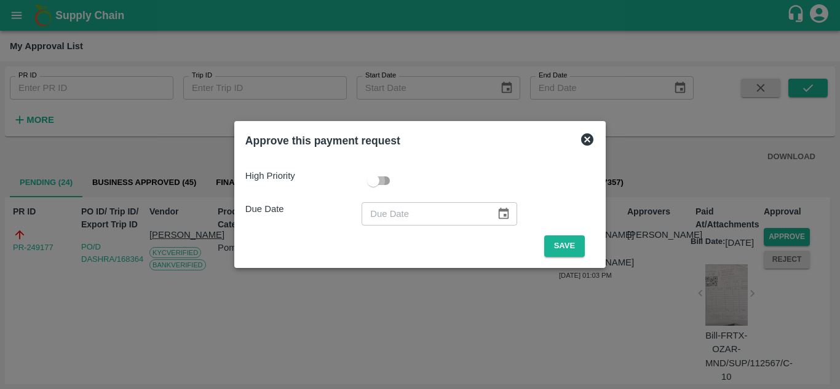
click at [384, 182] on input "checkbox" at bounding box center [373, 180] width 70 height 23
checkbox input "true"
click at [562, 250] on button "Save" at bounding box center [564, 246] width 41 height 22
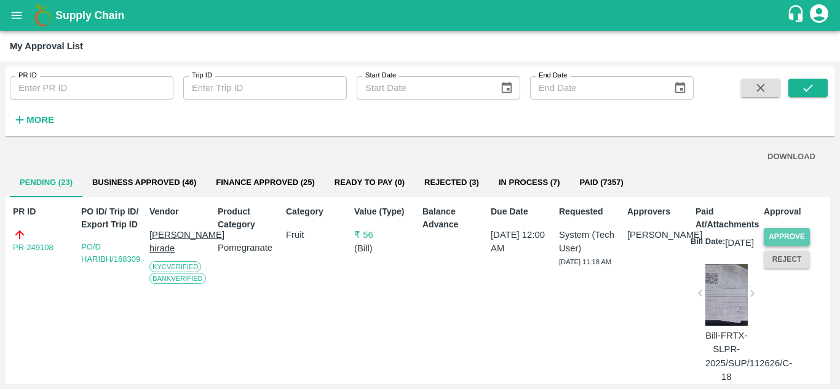
click at [795, 230] on button "Approve" at bounding box center [786, 237] width 46 height 18
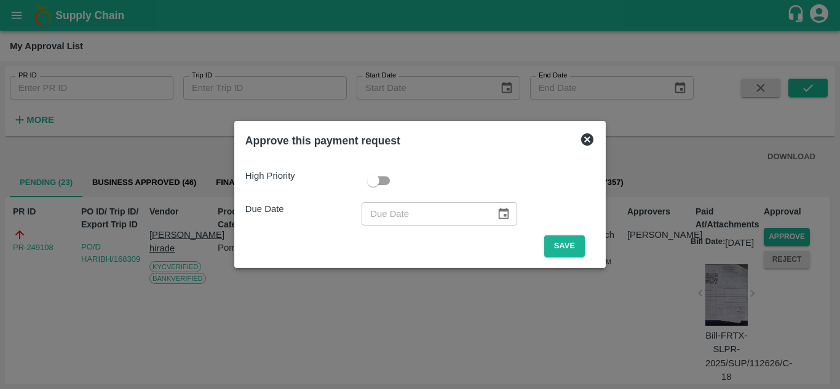
click at [383, 183] on input "checkbox" at bounding box center [373, 180] width 70 height 23
checkbox input "true"
click at [563, 238] on button "Save" at bounding box center [564, 246] width 41 height 22
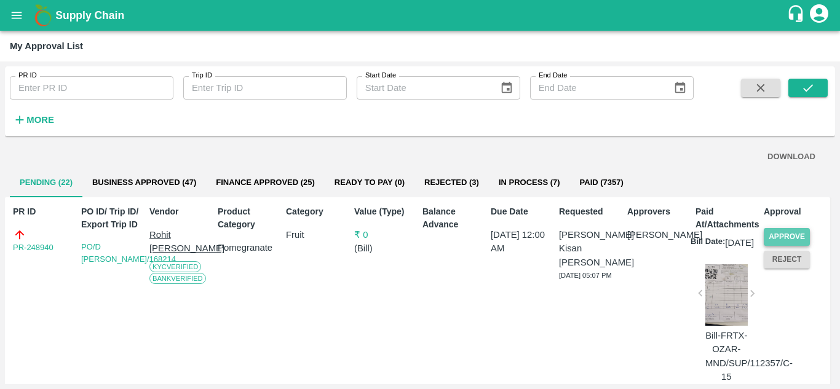
click at [787, 237] on button "Approve" at bounding box center [786, 237] width 46 height 18
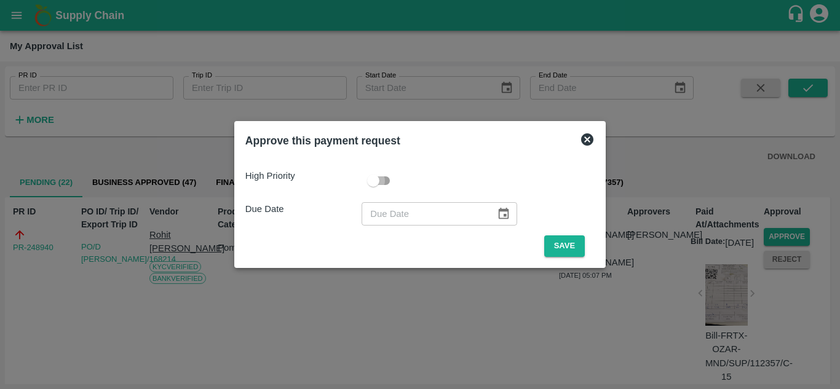
click at [375, 179] on input "checkbox" at bounding box center [373, 180] width 70 height 23
checkbox input "true"
click at [558, 242] on button "Save" at bounding box center [564, 246] width 41 height 22
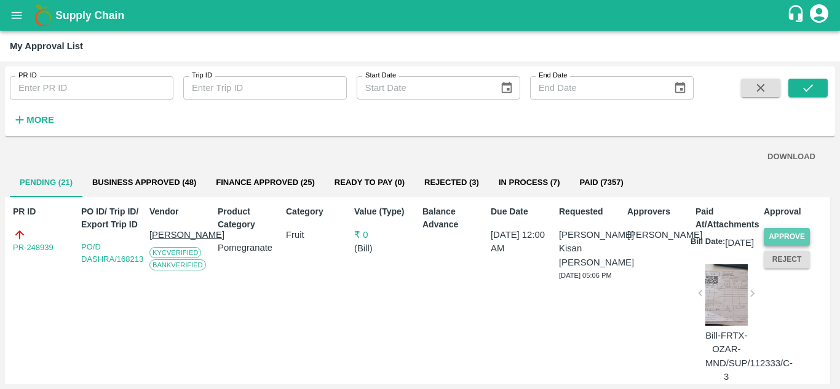
click at [779, 228] on button "Approve" at bounding box center [786, 237] width 46 height 18
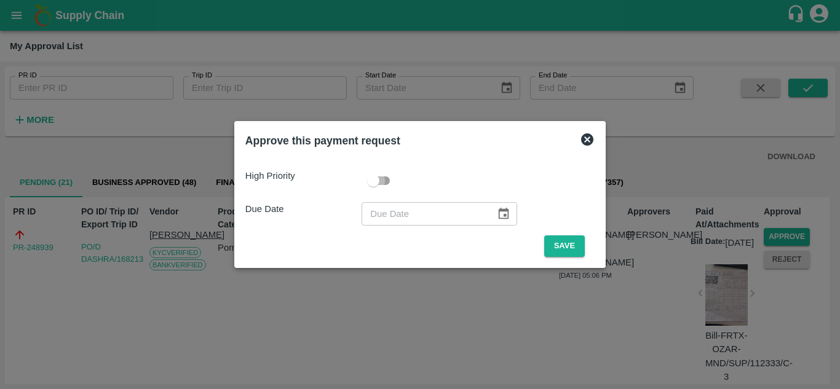
click at [380, 173] on input "checkbox" at bounding box center [373, 180] width 70 height 23
checkbox input "true"
click at [565, 240] on button "Save" at bounding box center [564, 246] width 41 height 22
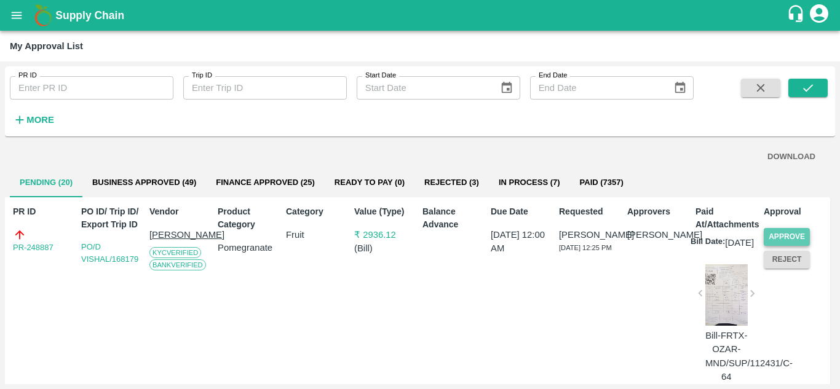
click at [782, 234] on button "Approve" at bounding box center [786, 237] width 46 height 18
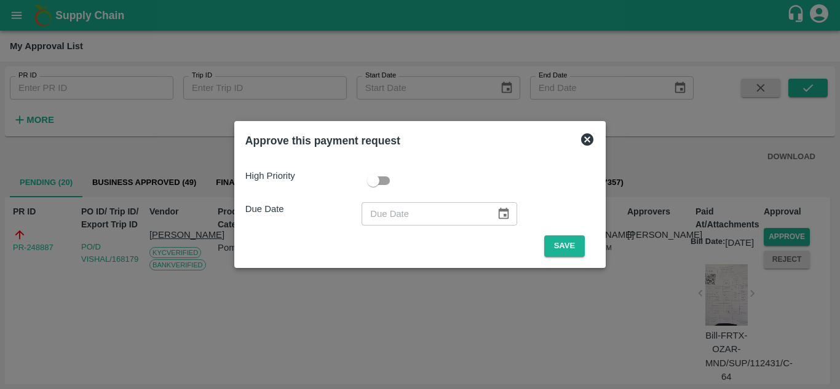
click at [385, 182] on input "checkbox" at bounding box center [373, 180] width 70 height 23
checkbox input "true"
click at [565, 248] on button "Save" at bounding box center [564, 246] width 41 height 22
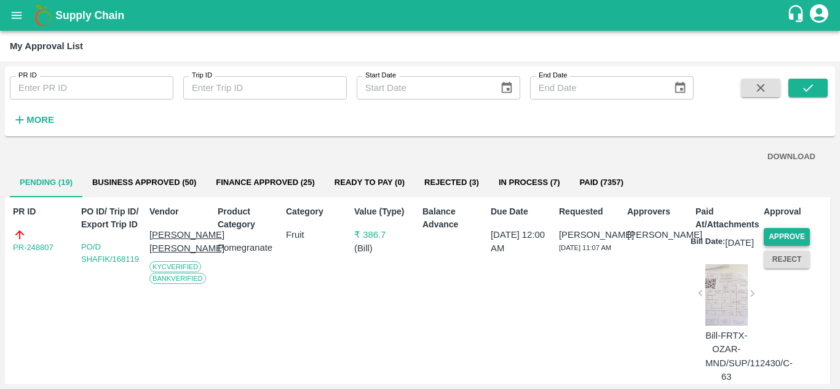
click at [773, 240] on button "Approve" at bounding box center [786, 237] width 46 height 18
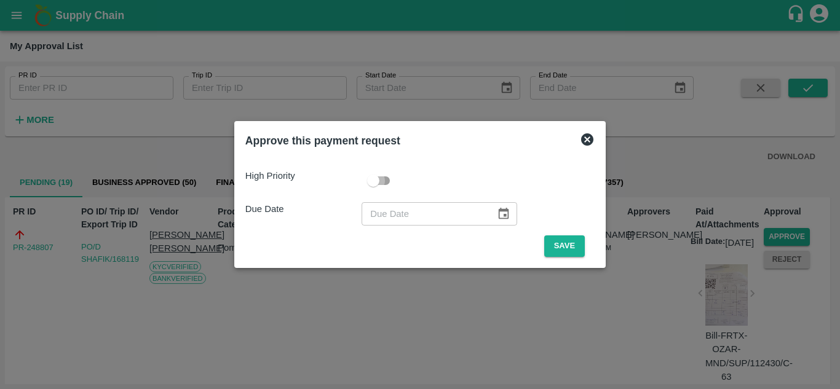
click at [381, 188] on input "checkbox" at bounding box center [373, 180] width 70 height 23
checkbox input "true"
click at [561, 250] on button "Save" at bounding box center [564, 246] width 41 height 22
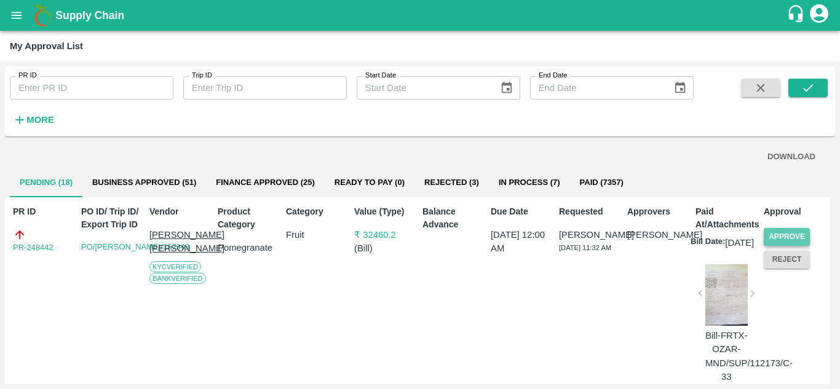
click at [779, 239] on button "Approve" at bounding box center [786, 237] width 46 height 18
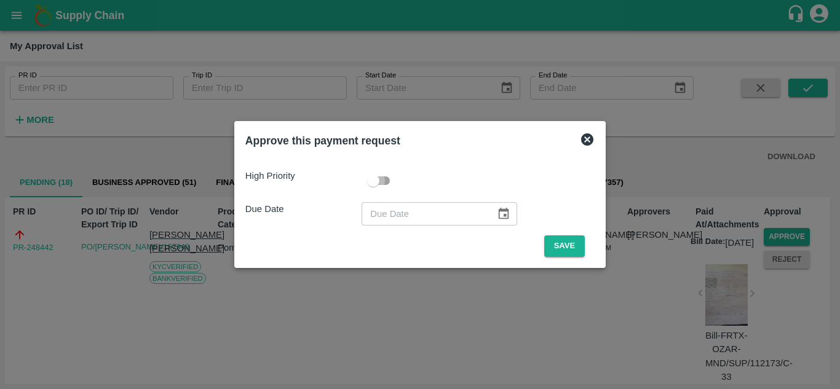
click at [379, 182] on input "checkbox" at bounding box center [373, 180] width 70 height 23
checkbox input "true"
click at [556, 248] on button "Save" at bounding box center [564, 246] width 41 height 22
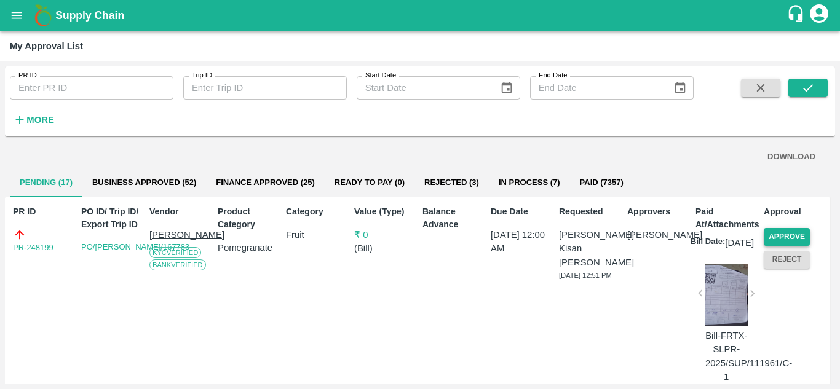
click at [788, 241] on button "Approve" at bounding box center [786, 237] width 46 height 18
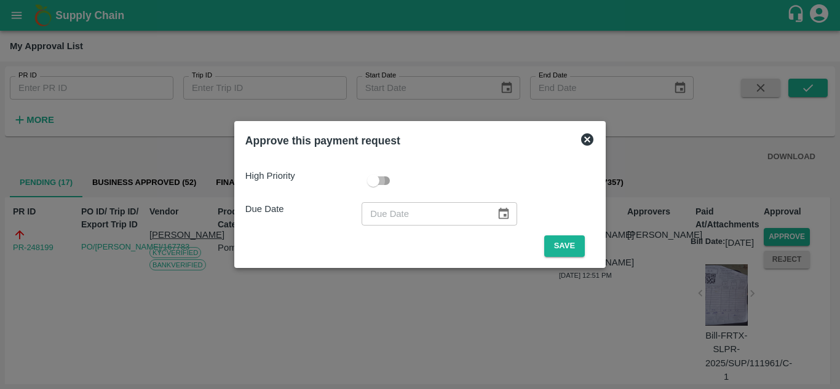
click at [372, 178] on input "checkbox" at bounding box center [373, 180] width 70 height 23
checkbox input "true"
click at [573, 251] on button "Save" at bounding box center [564, 246] width 41 height 22
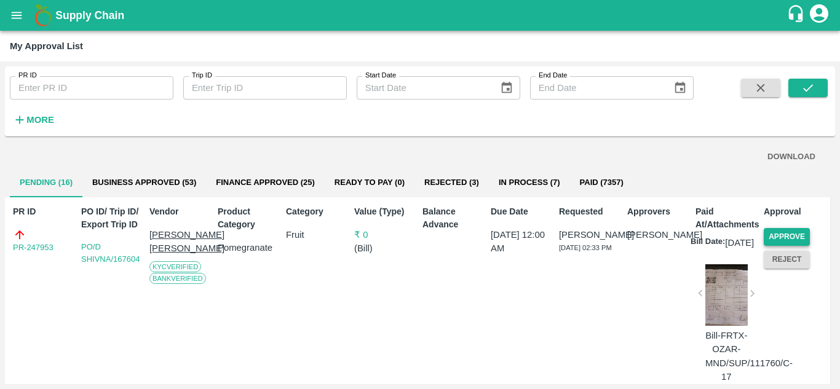
click at [776, 231] on div "Approve" at bounding box center [783, 234] width 51 height 23
click at [776, 231] on button "Approve" at bounding box center [786, 237] width 46 height 18
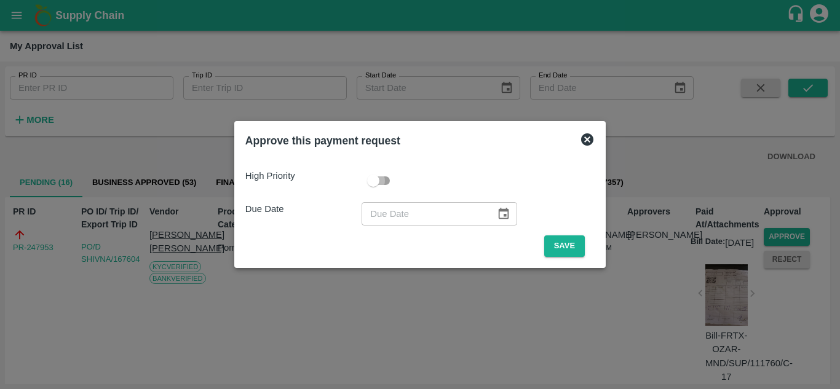
click at [384, 188] on input "checkbox" at bounding box center [373, 180] width 70 height 23
checkbox input "true"
click at [561, 254] on button "Save" at bounding box center [564, 246] width 41 height 22
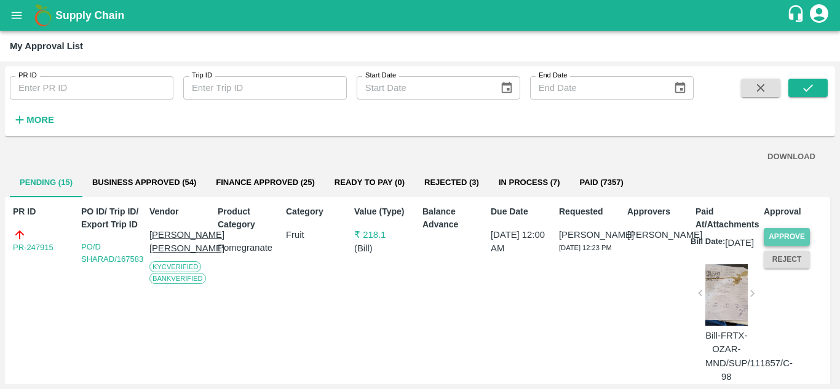
click at [790, 242] on button "Approve" at bounding box center [786, 237] width 46 height 18
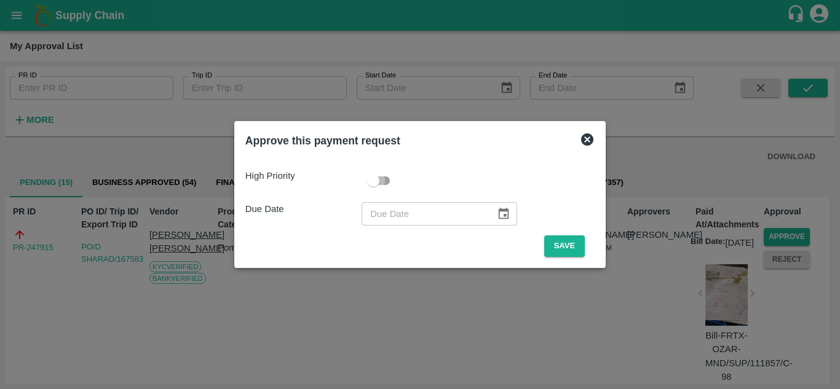
click at [378, 175] on input "checkbox" at bounding box center [373, 180] width 70 height 23
checkbox input "true"
click at [558, 240] on button "Save" at bounding box center [564, 246] width 41 height 22
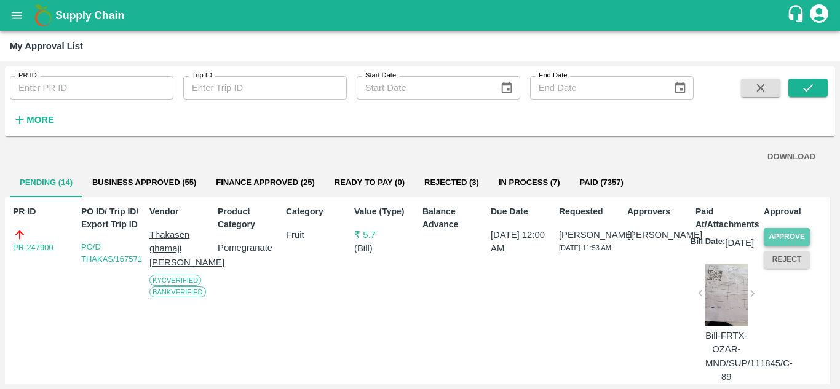
click at [792, 240] on button "Approve" at bounding box center [786, 237] width 46 height 18
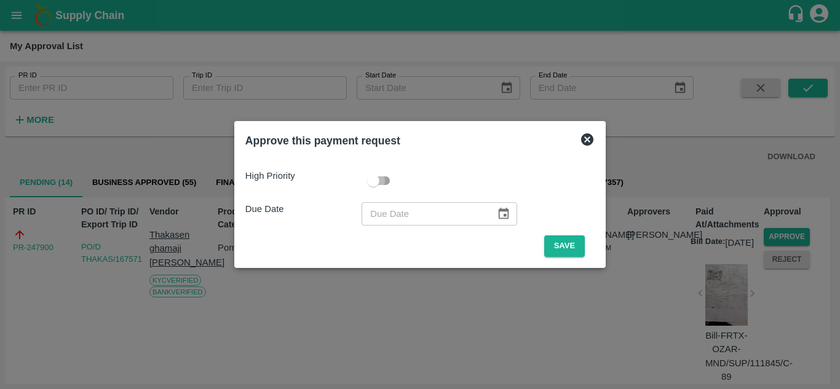
click at [390, 181] on input "checkbox" at bounding box center [373, 180] width 70 height 23
checkbox input "true"
click at [565, 245] on button "Save" at bounding box center [564, 246] width 41 height 22
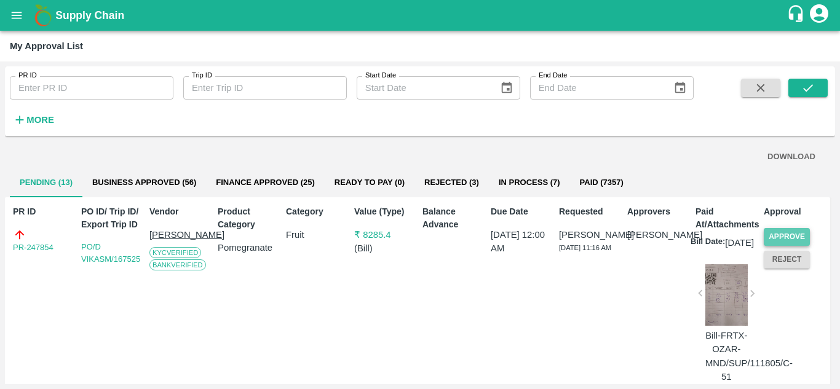
click at [786, 234] on button "Approve" at bounding box center [786, 237] width 46 height 18
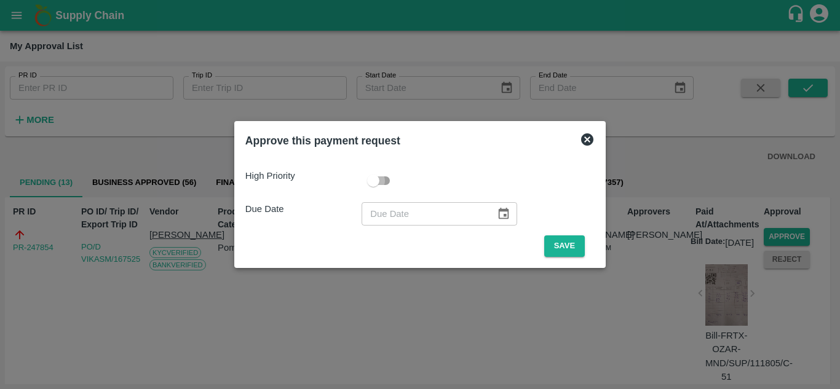
click at [387, 176] on input "checkbox" at bounding box center [373, 180] width 70 height 23
checkbox input "true"
click at [576, 253] on button "Save" at bounding box center [564, 246] width 41 height 22
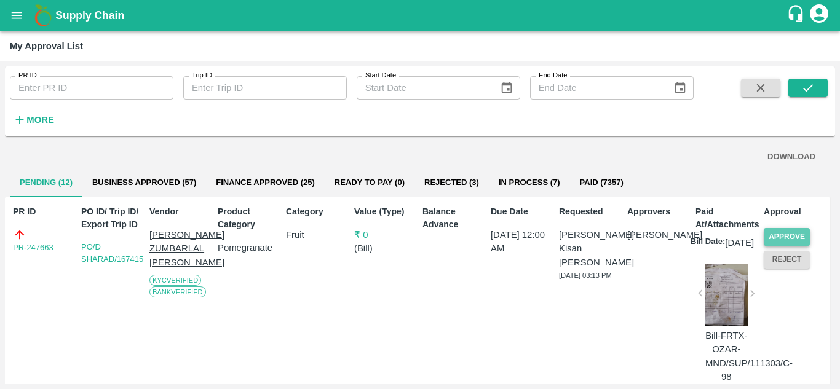
click at [788, 232] on button "Approve" at bounding box center [786, 237] width 46 height 18
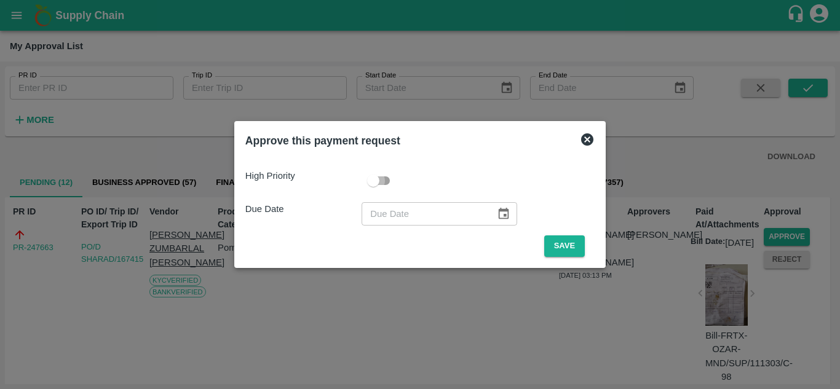
click at [374, 174] on input "checkbox" at bounding box center [373, 180] width 70 height 23
checkbox input "true"
click at [563, 238] on button "Save" at bounding box center [564, 246] width 41 height 22
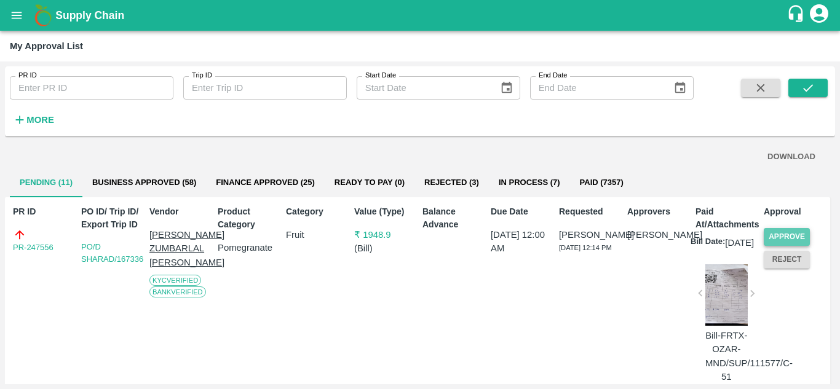
click at [792, 241] on button "Approve" at bounding box center [786, 237] width 46 height 18
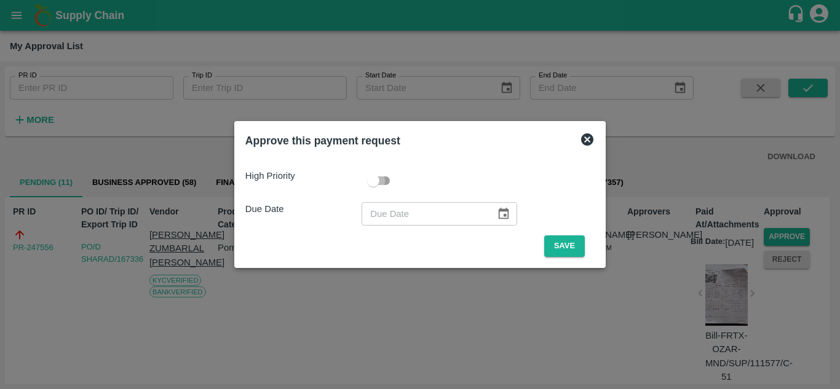
click at [396, 178] on input "checkbox" at bounding box center [373, 180] width 70 height 23
checkbox input "true"
click at [557, 246] on button "Save" at bounding box center [564, 246] width 41 height 22
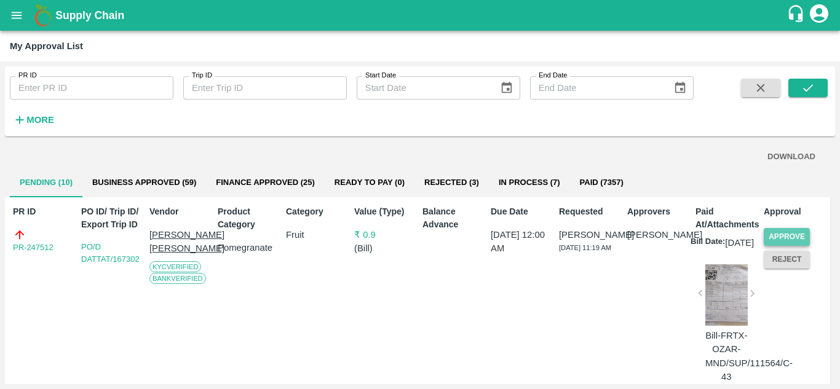
click at [795, 235] on button "Approve" at bounding box center [786, 237] width 46 height 18
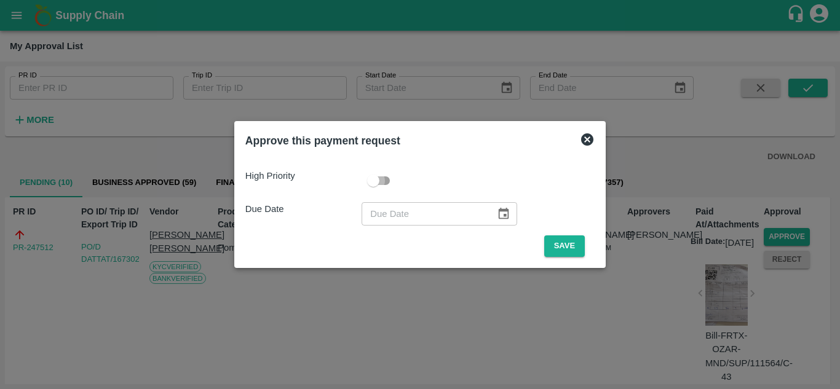
click at [375, 184] on input "checkbox" at bounding box center [373, 180] width 70 height 23
checkbox input "true"
click at [563, 242] on button "Save" at bounding box center [564, 246] width 41 height 22
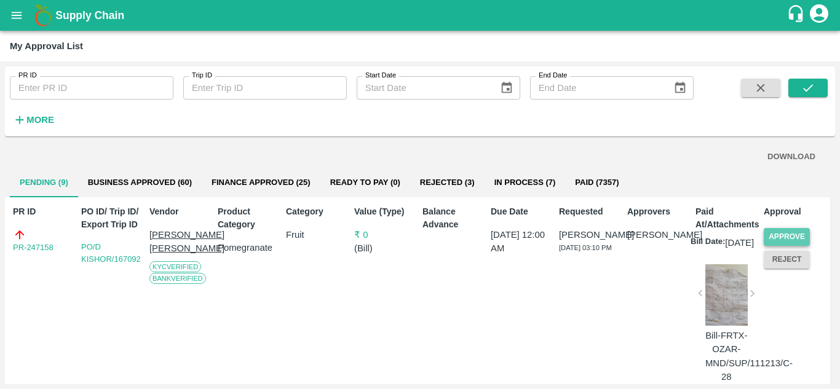
click at [792, 235] on button "Approve" at bounding box center [786, 237] width 46 height 18
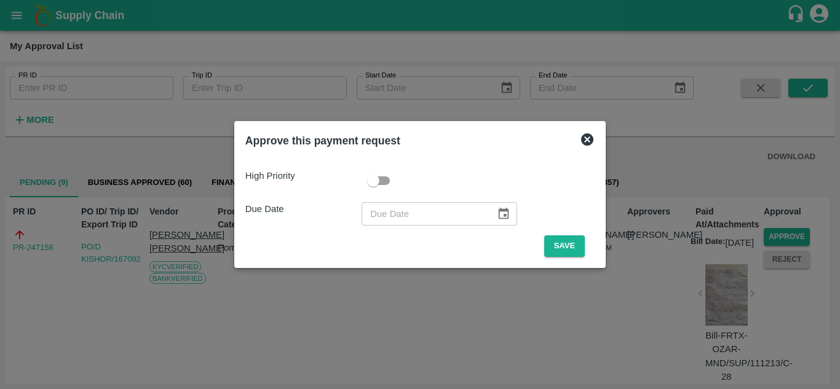
click at [380, 184] on input "checkbox" at bounding box center [373, 180] width 70 height 23
checkbox input "true"
click at [577, 249] on button "Save" at bounding box center [564, 246] width 41 height 22
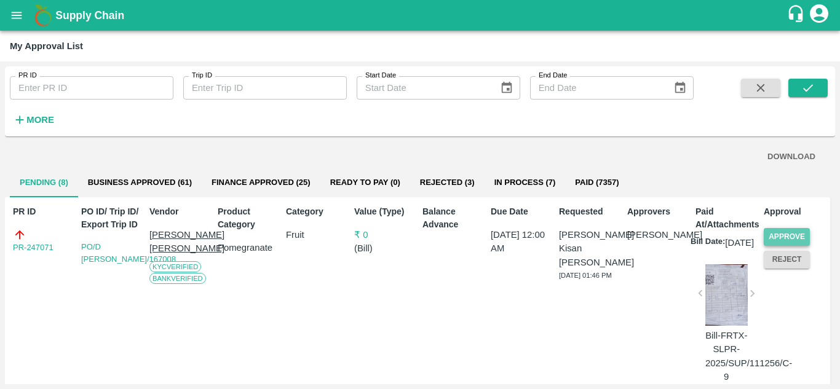
click at [782, 243] on button "Approve" at bounding box center [786, 237] width 46 height 18
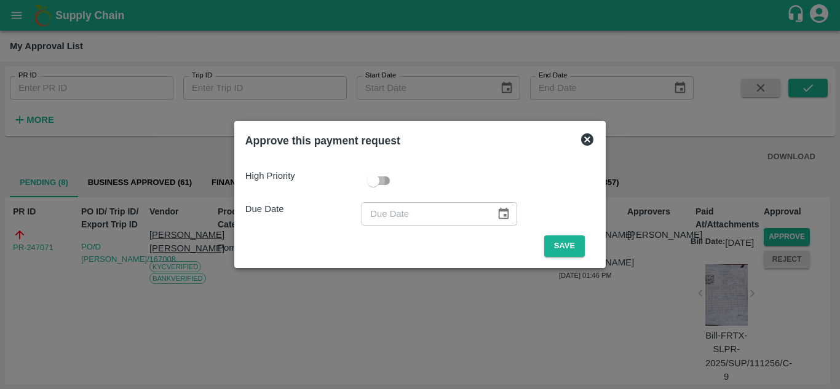
click at [379, 174] on input "checkbox" at bounding box center [373, 180] width 70 height 23
checkbox input "true"
click at [571, 250] on button "Save" at bounding box center [564, 246] width 41 height 22
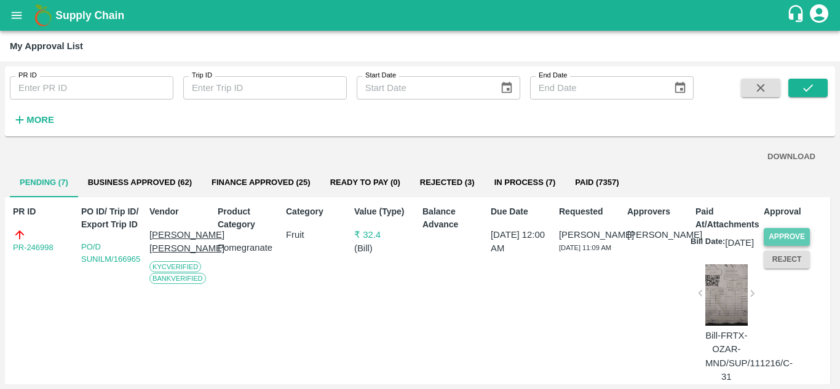
click at [775, 233] on button "Approve" at bounding box center [786, 237] width 46 height 18
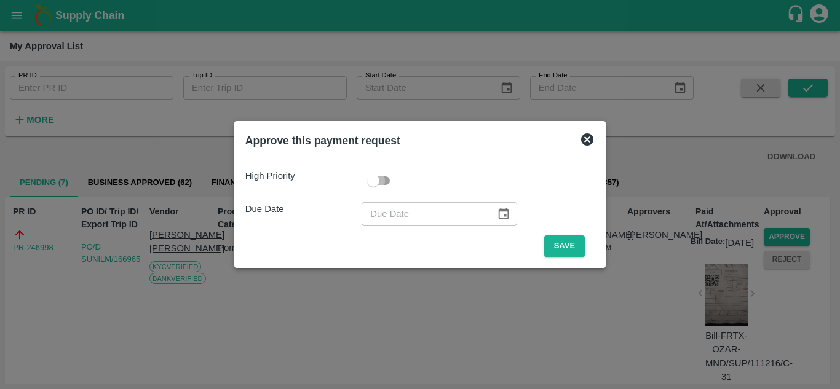
click at [381, 185] on input "checkbox" at bounding box center [373, 180] width 70 height 23
checkbox input "true"
click at [574, 239] on button "Save" at bounding box center [564, 246] width 41 height 22
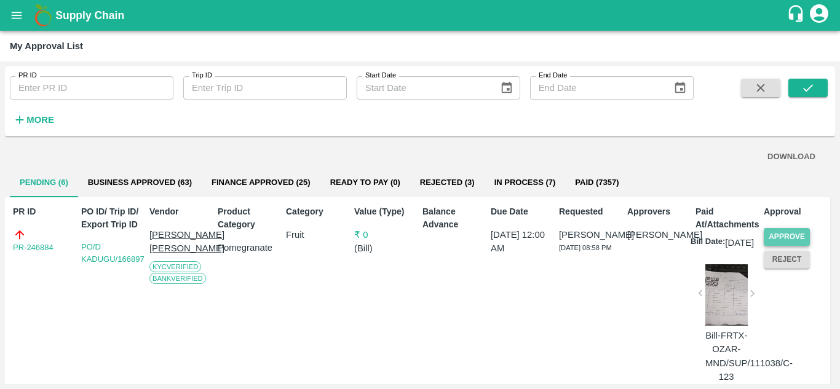
click at [790, 238] on button "Approve" at bounding box center [786, 237] width 46 height 18
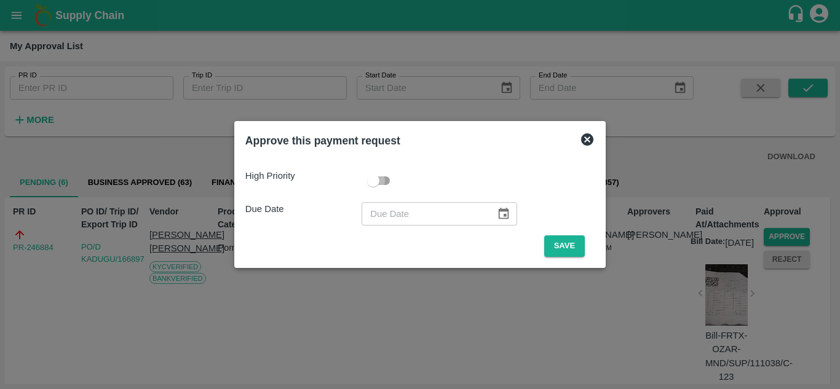
click at [382, 187] on input "checkbox" at bounding box center [373, 180] width 70 height 23
checkbox input "true"
click at [560, 240] on button "Save" at bounding box center [564, 246] width 41 height 22
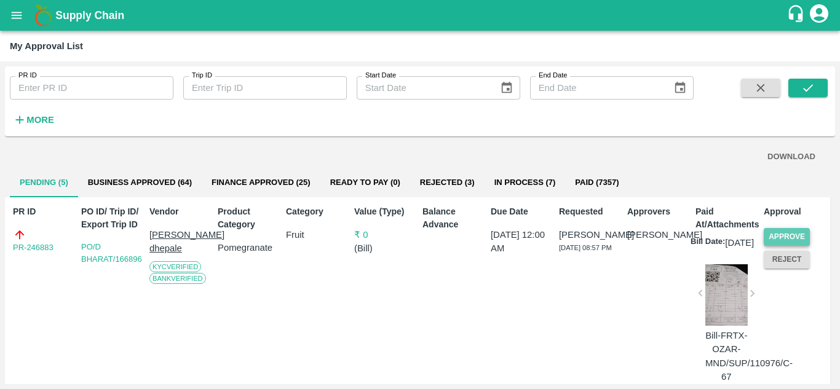
click at [786, 230] on button "Approve" at bounding box center [786, 237] width 46 height 18
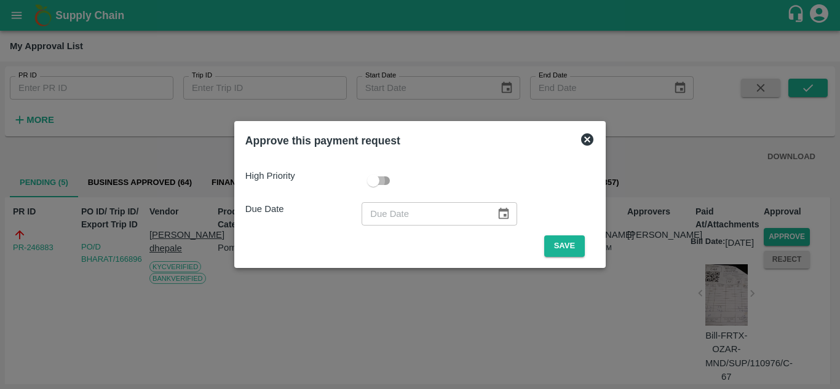
click at [378, 180] on input "checkbox" at bounding box center [373, 180] width 70 height 23
checkbox input "true"
click at [567, 246] on button "Save" at bounding box center [564, 246] width 41 height 22
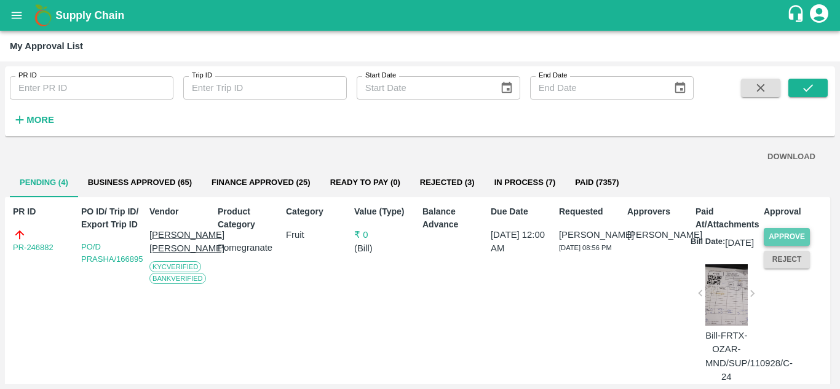
click at [779, 238] on button "Approve" at bounding box center [786, 237] width 46 height 18
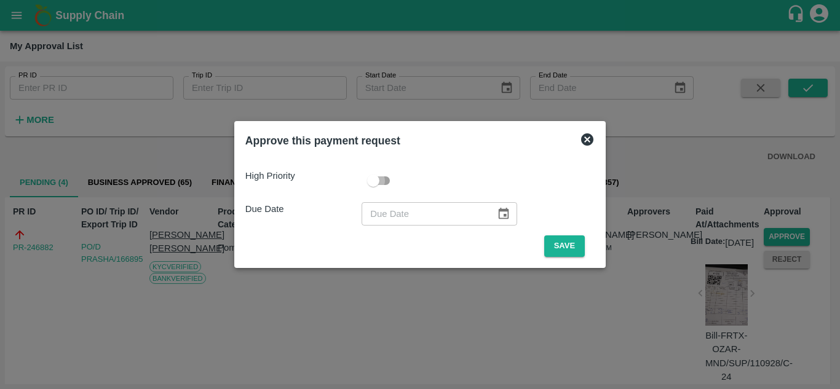
click at [377, 180] on input "checkbox" at bounding box center [373, 180] width 70 height 23
checkbox input "true"
click at [567, 250] on button "Save" at bounding box center [564, 246] width 41 height 22
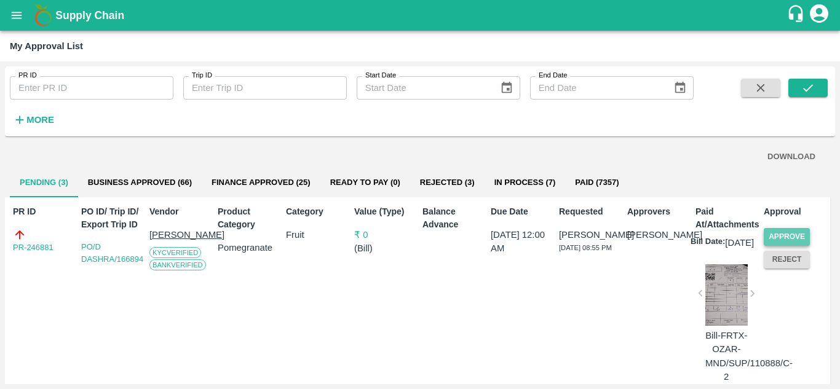
click at [787, 229] on button "Approve" at bounding box center [786, 237] width 46 height 18
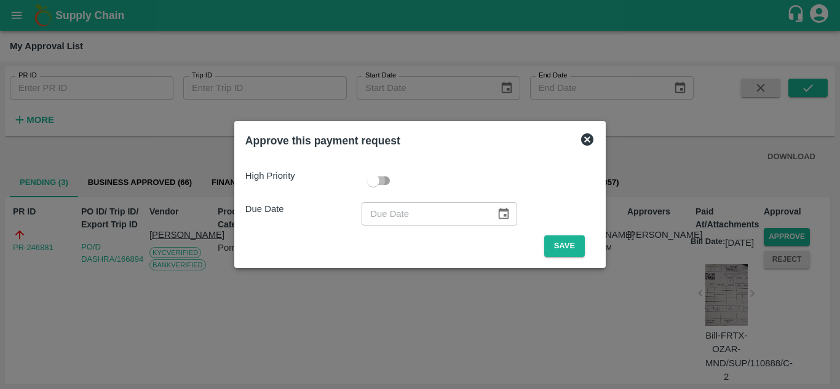
click at [372, 191] on input "checkbox" at bounding box center [373, 180] width 70 height 23
checkbox input "true"
click at [555, 249] on button "Save" at bounding box center [564, 246] width 41 height 22
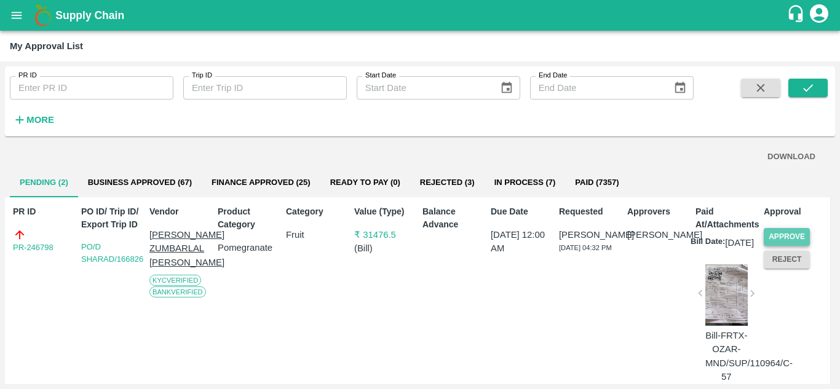
click at [782, 237] on button "Approve" at bounding box center [786, 237] width 46 height 18
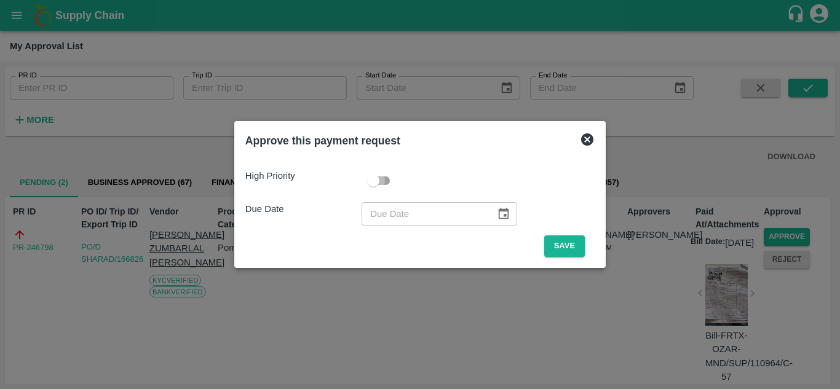
click at [379, 178] on input "checkbox" at bounding box center [373, 180] width 70 height 23
checkbox input "true"
click at [568, 248] on button "Save" at bounding box center [564, 246] width 41 height 22
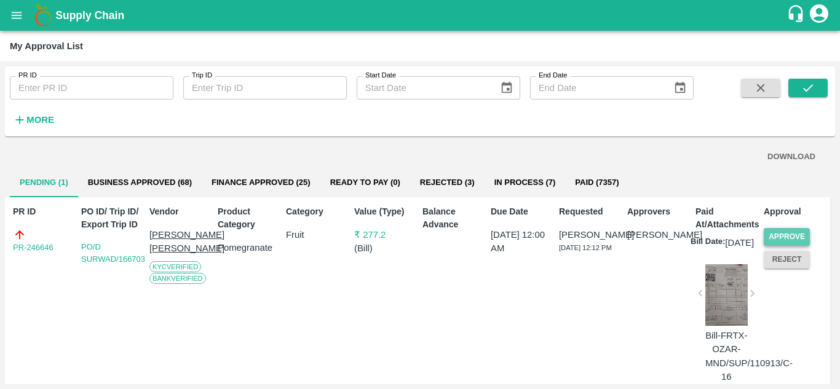
click at [785, 237] on button "Approve" at bounding box center [786, 237] width 46 height 18
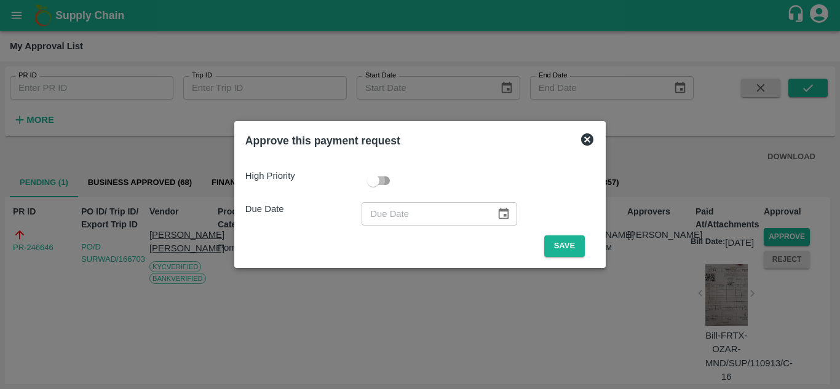
click at [379, 180] on input "checkbox" at bounding box center [373, 180] width 70 height 23
checkbox input "true"
click at [575, 240] on button "Save" at bounding box center [564, 246] width 41 height 22
